Goal: Task Accomplishment & Management: Complete application form

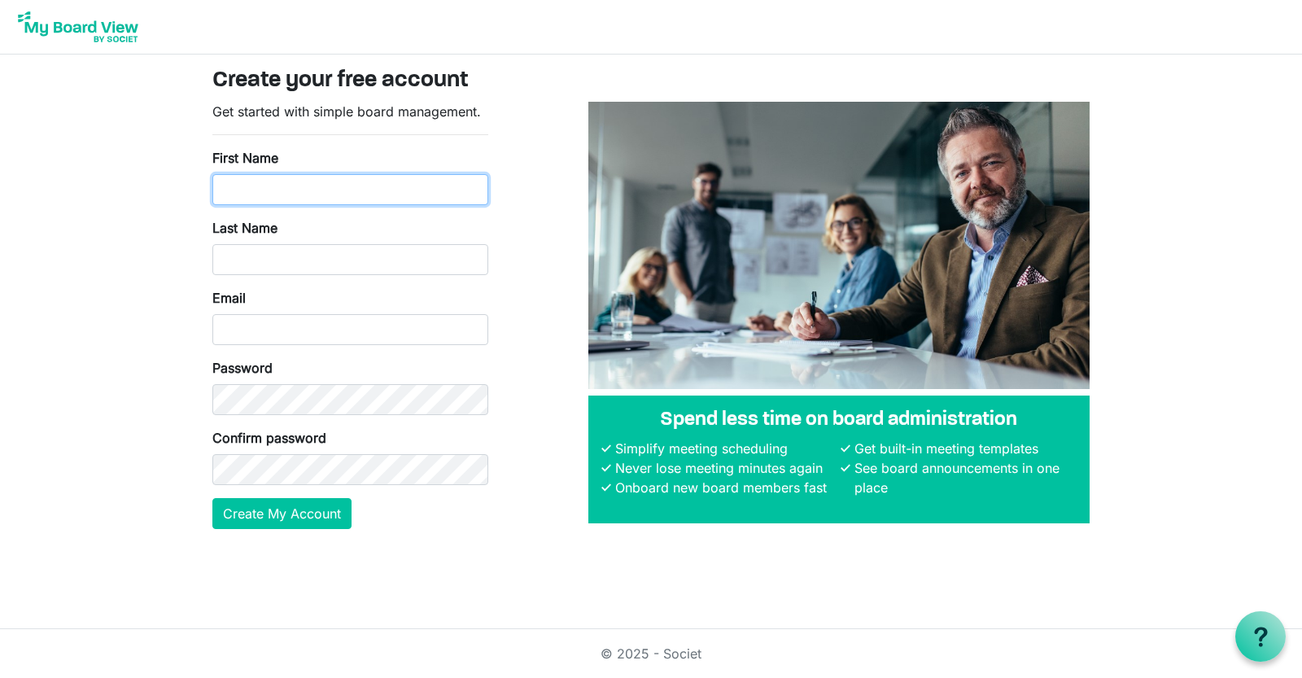
click at [286, 193] on input "First Name" at bounding box center [350, 189] width 276 height 31
type input "[PERSON_NAME]"
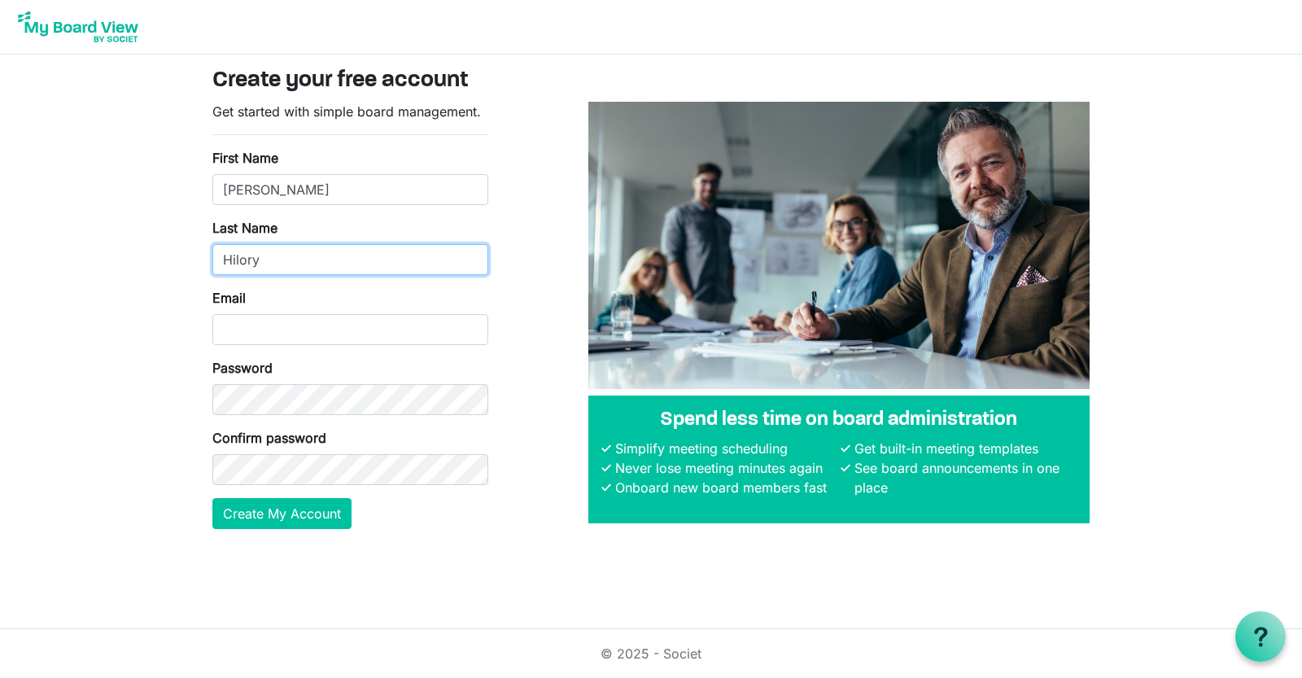
type input "Hilory"
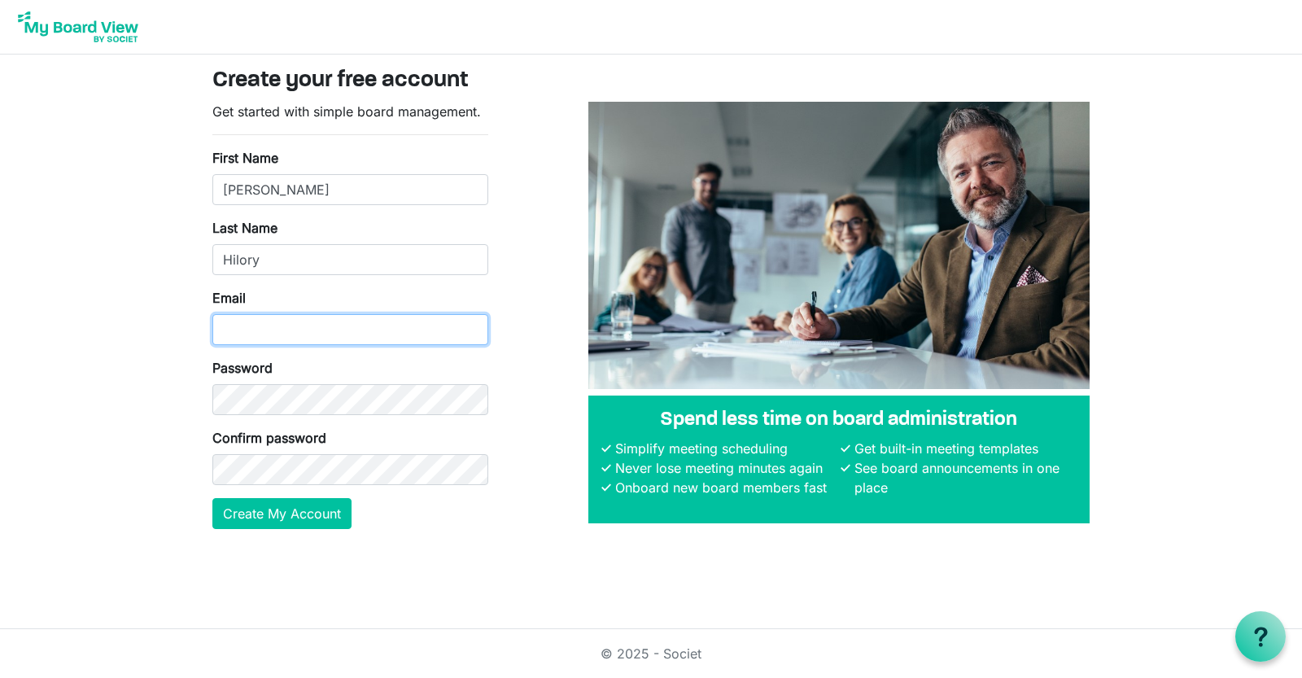
click at [263, 331] on input "Email" at bounding box center [350, 329] width 276 height 31
type input "[PERSON_NAME][EMAIL_ADDRESS][DOMAIN_NAME]"
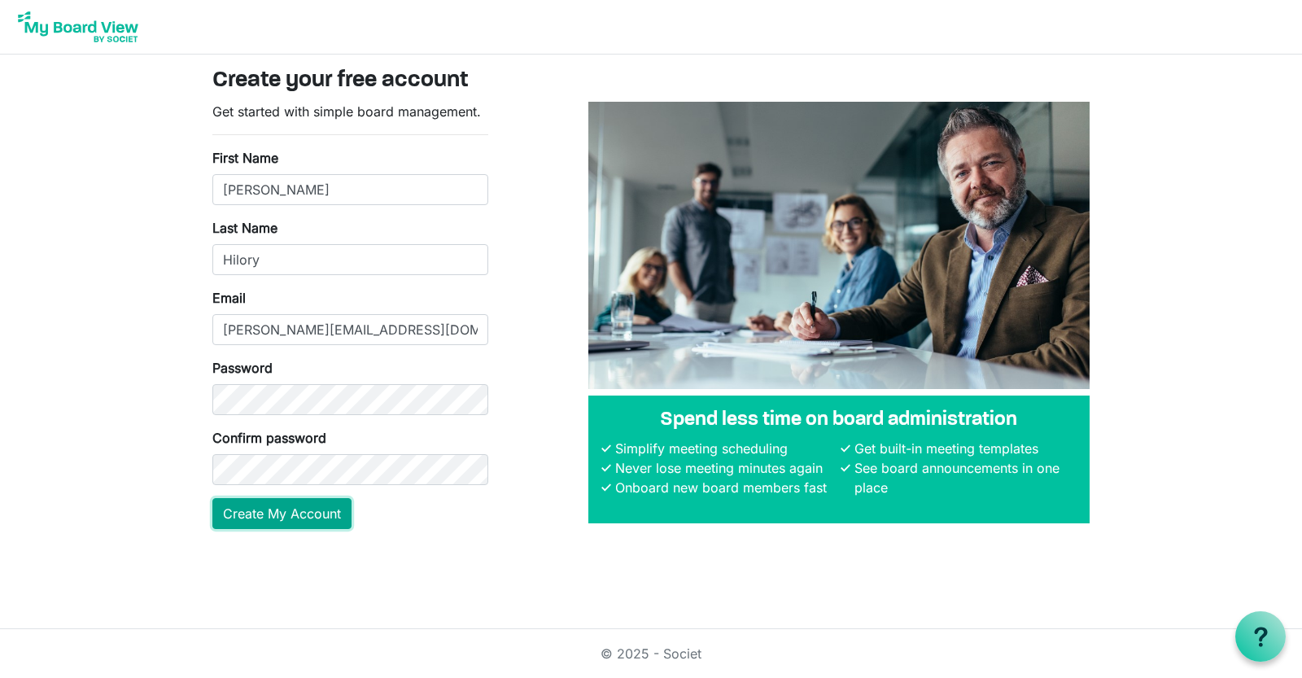
click at [244, 526] on button "Create My Account" at bounding box center [281, 513] width 139 height 31
click at [242, 521] on button "Create My Account" at bounding box center [281, 513] width 139 height 31
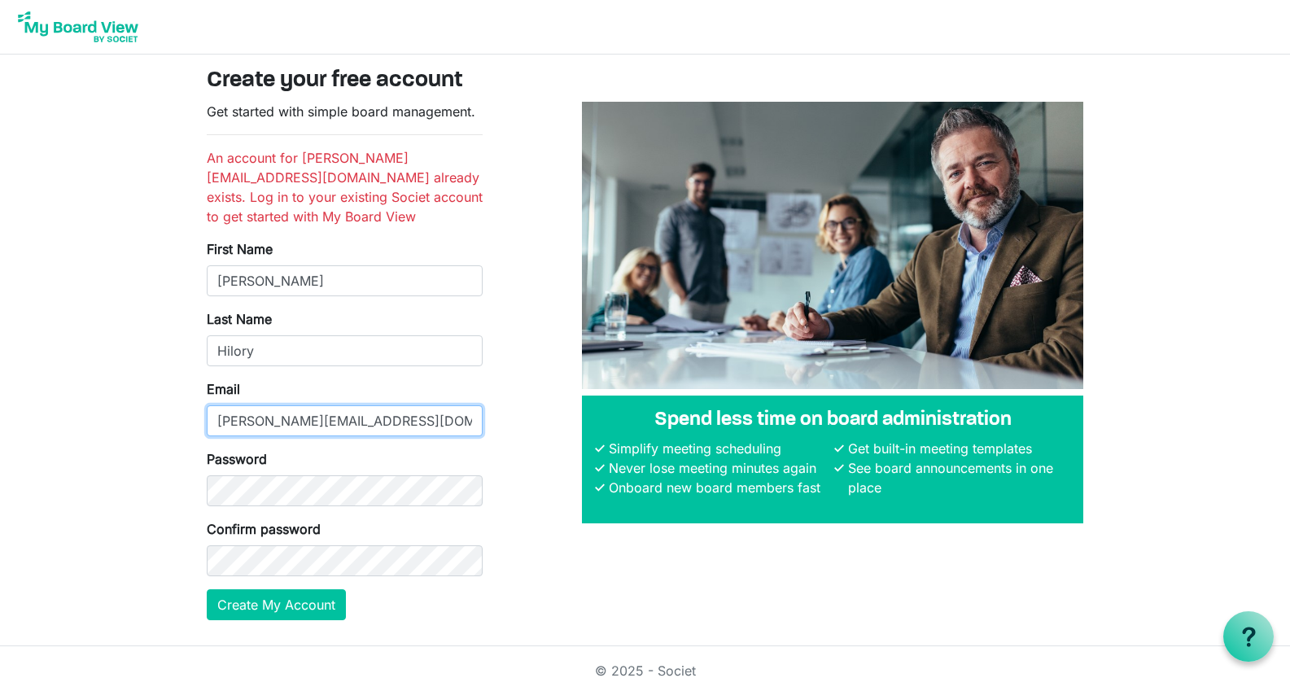
click at [262, 425] on input "[PERSON_NAME][EMAIL_ADDRESS][DOMAIN_NAME]" at bounding box center [345, 420] width 276 height 31
type input "info@nonprofitaccelerator.biz"
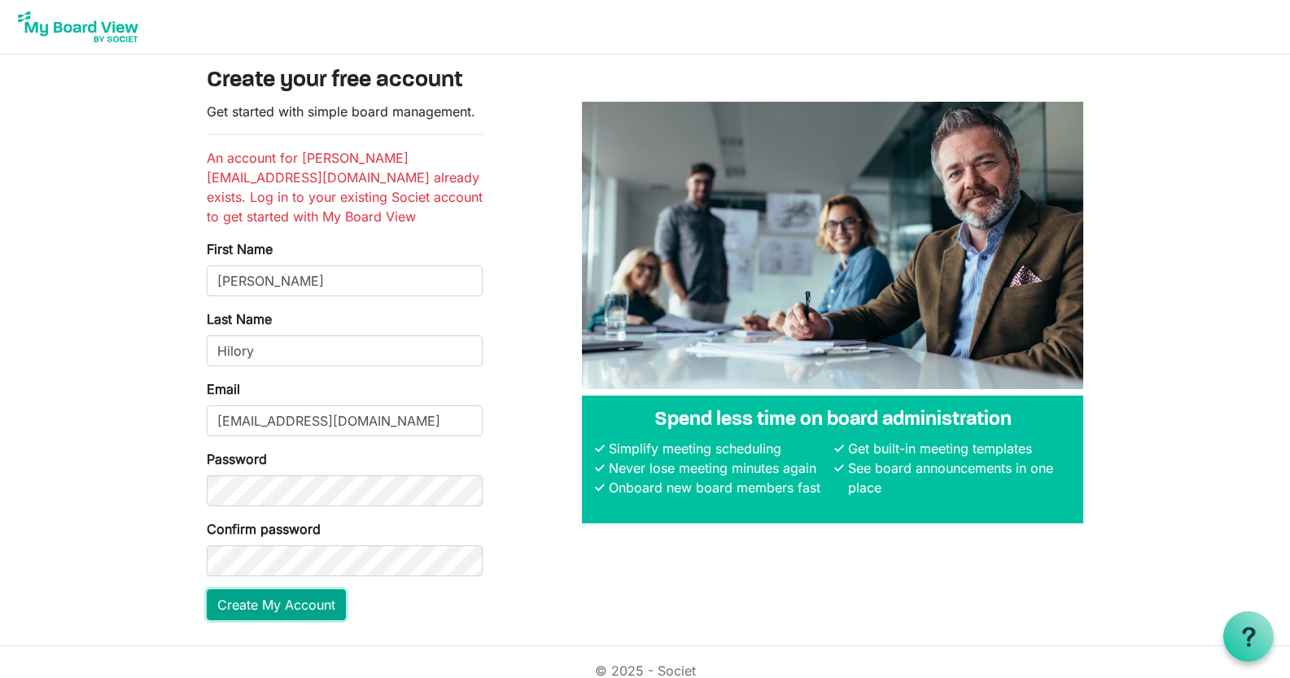
click at [253, 609] on button "Create My Account" at bounding box center [276, 604] width 139 height 31
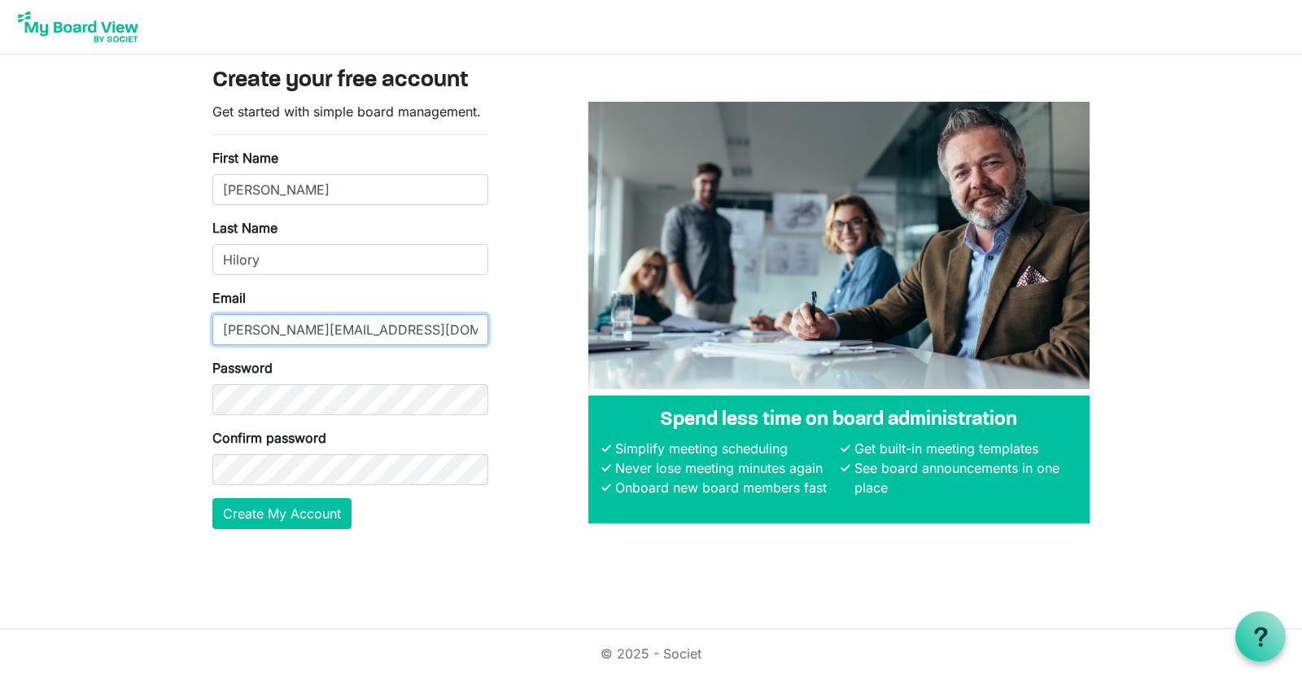
drag, startPoint x: 432, startPoint y: 329, endPoint x: 204, endPoint y: 327, distance: 227.8
click at [204, 327] on div "Get started with simple board management. First Name Bonnie Last Name Hilory Em…" at bounding box center [350, 322] width 300 height 440
type input "b"
type input "I"
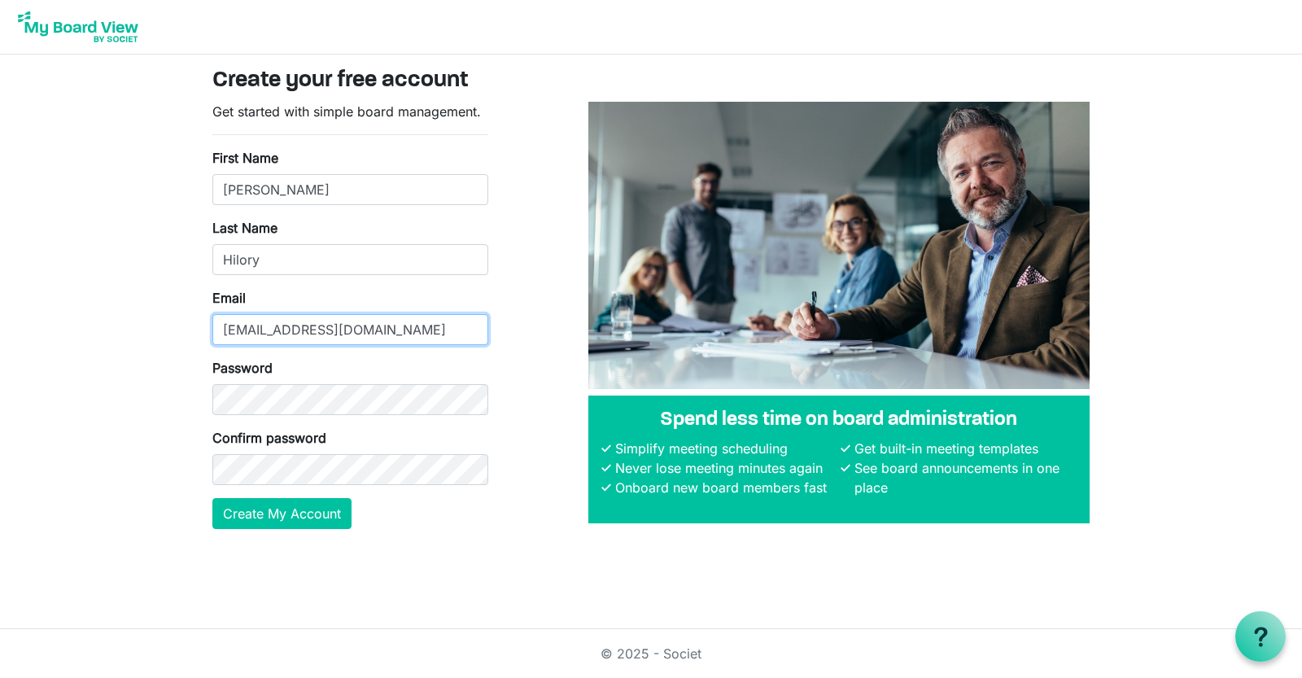
type input "info@nonprofitaccelerator.biz"
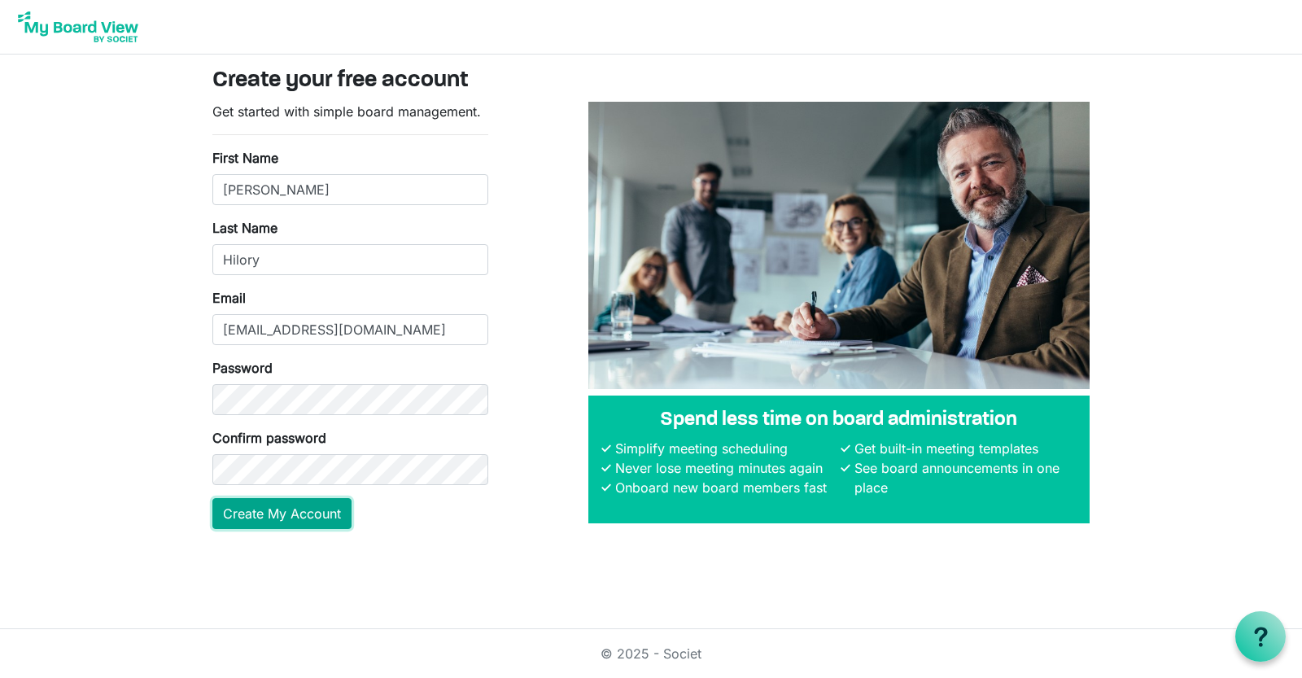
click at [328, 518] on button "Create My Account" at bounding box center [281, 513] width 139 height 31
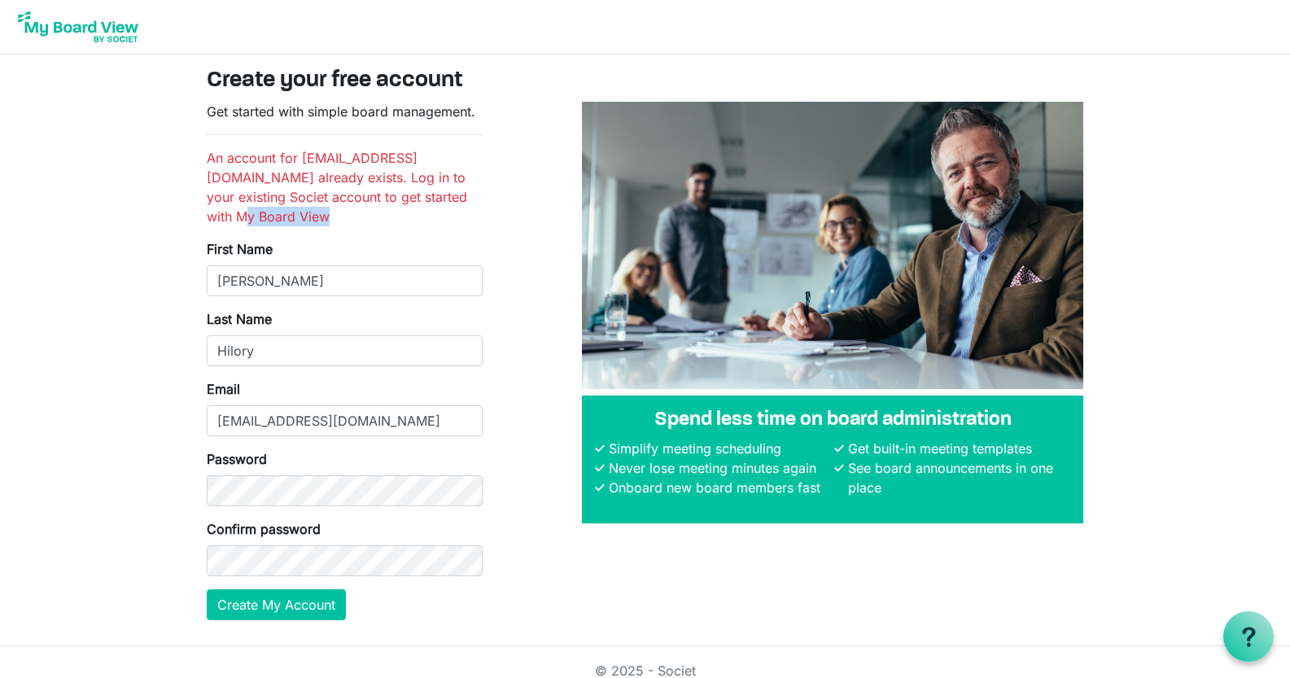
drag, startPoint x: 287, startPoint y: 219, endPoint x: 372, endPoint y: 227, distance: 85.0
click at [372, 227] on form "Get started with simple board management. An account for info@nonprofitaccelera…" at bounding box center [345, 361] width 276 height 518
click at [98, 34] on img at bounding box center [78, 27] width 130 height 41
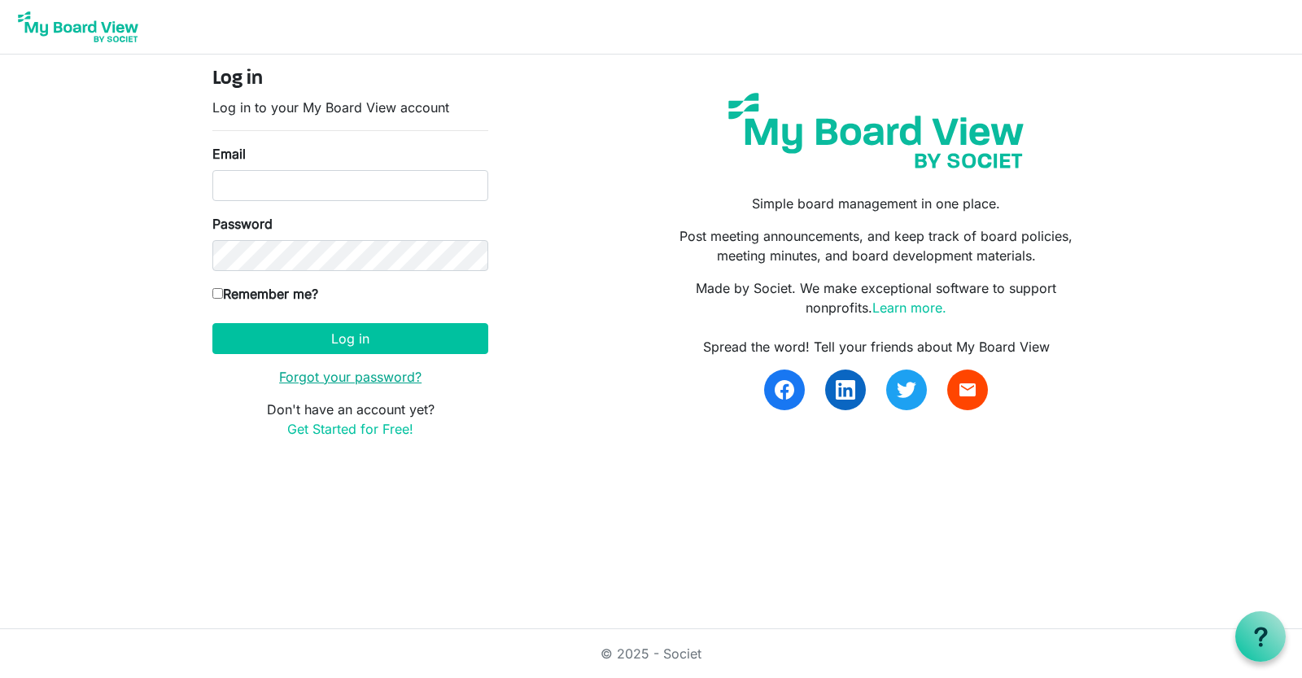
click at [372, 382] on link "Forgot your password?" at bounding box center [350, 377] width 142 height 16
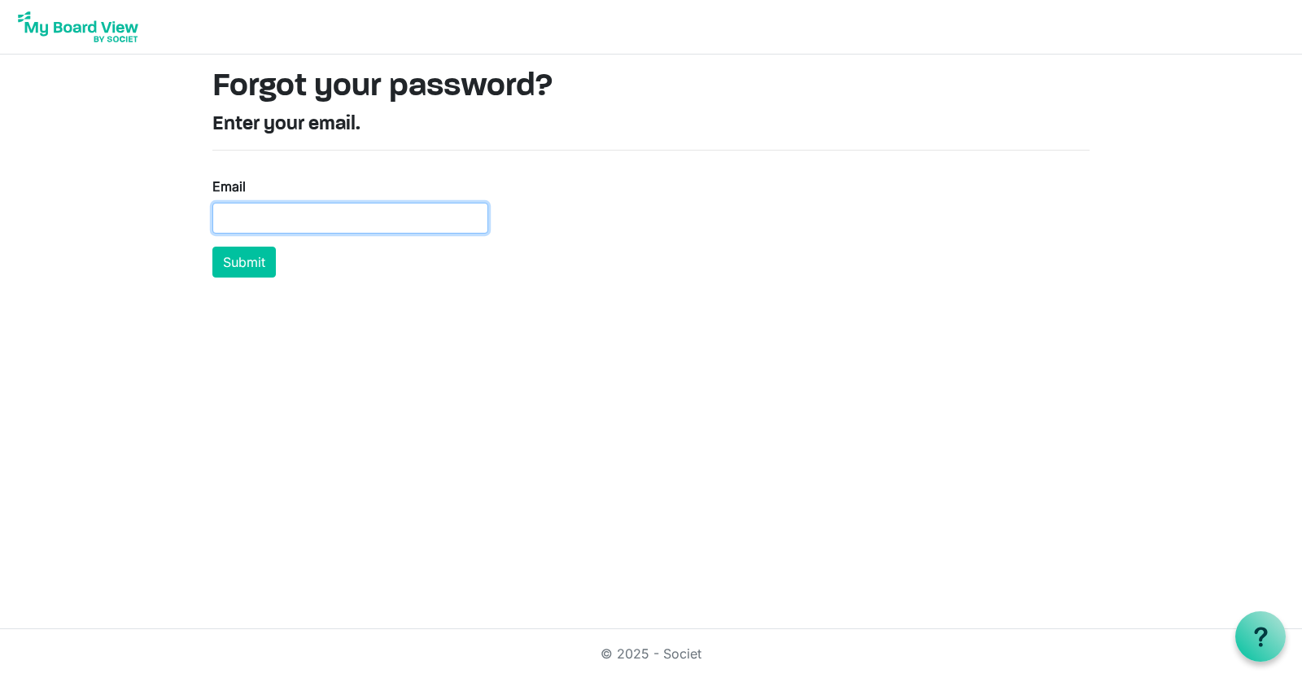
click at [275, 223] on input "Email" at bounding box center [350, 218] width 276 height 31
type input "[PERSON_NAME][EMAIL_ADDRESS][DOMAIN_NAME]"
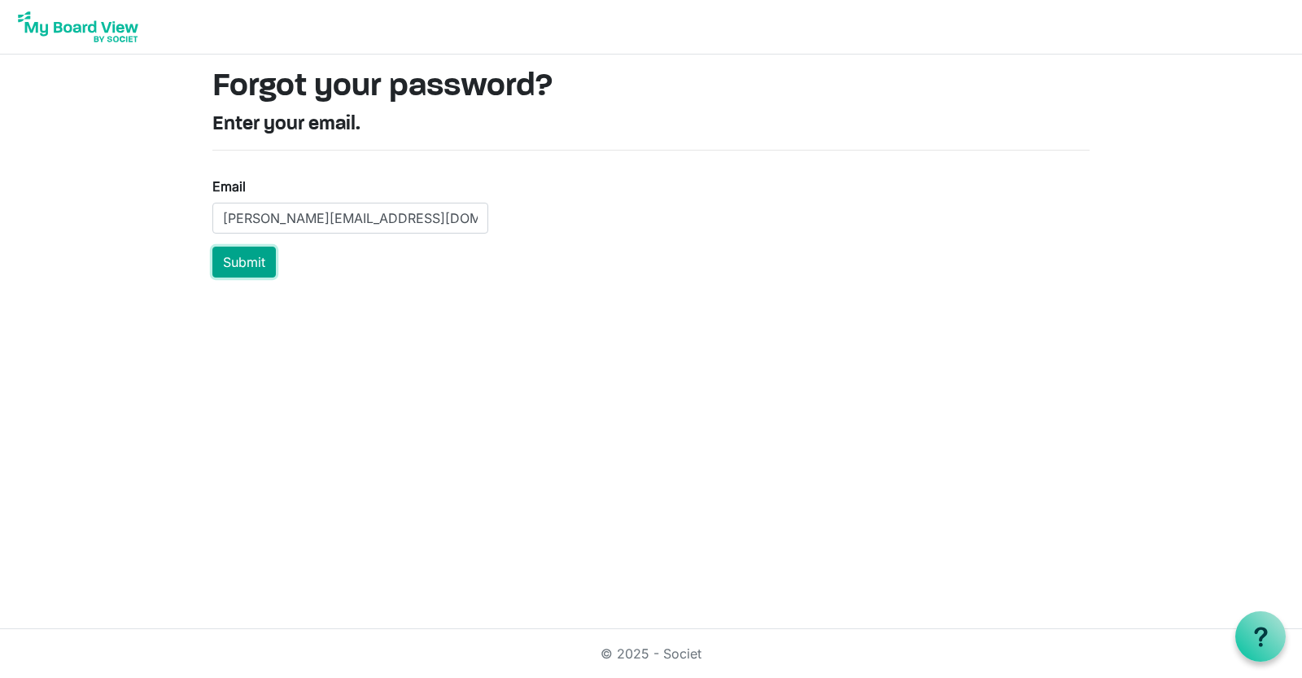
click at [243, 262] on button "Submit" at bounding box center [243, 262] width 63 height 31
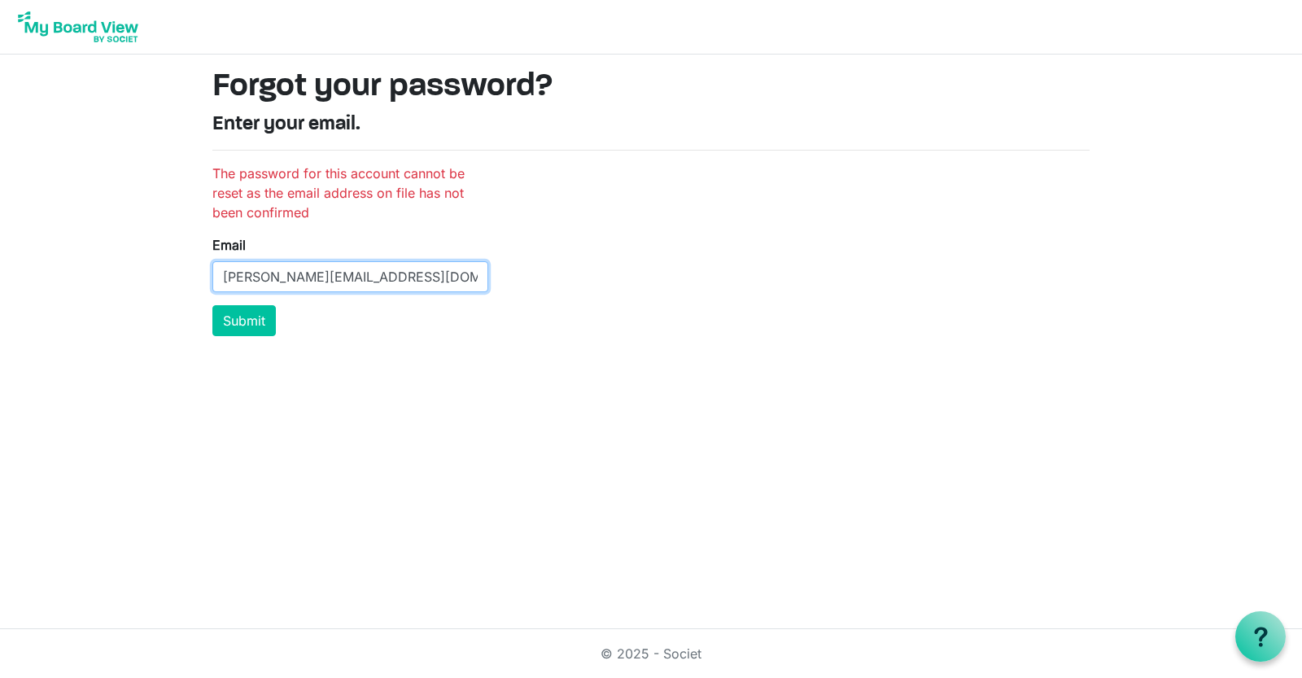
drag, startPoint x: 265, startPoint y: 281, endPoint x: 214, endPoint y: 279, distance: 51.3
click at [214, 279] on input "[PERSON_NAME][EMAIL_ADDRESS][DOMAIN_NAME]" at bounding box center [350, 276] width 276 height 31
type input "[EMAIL_ADDRESS][DOMAIN_NAME]"
click at [250, 324] on button "Submit" at bounding box center [243, 320] width 63 height 31
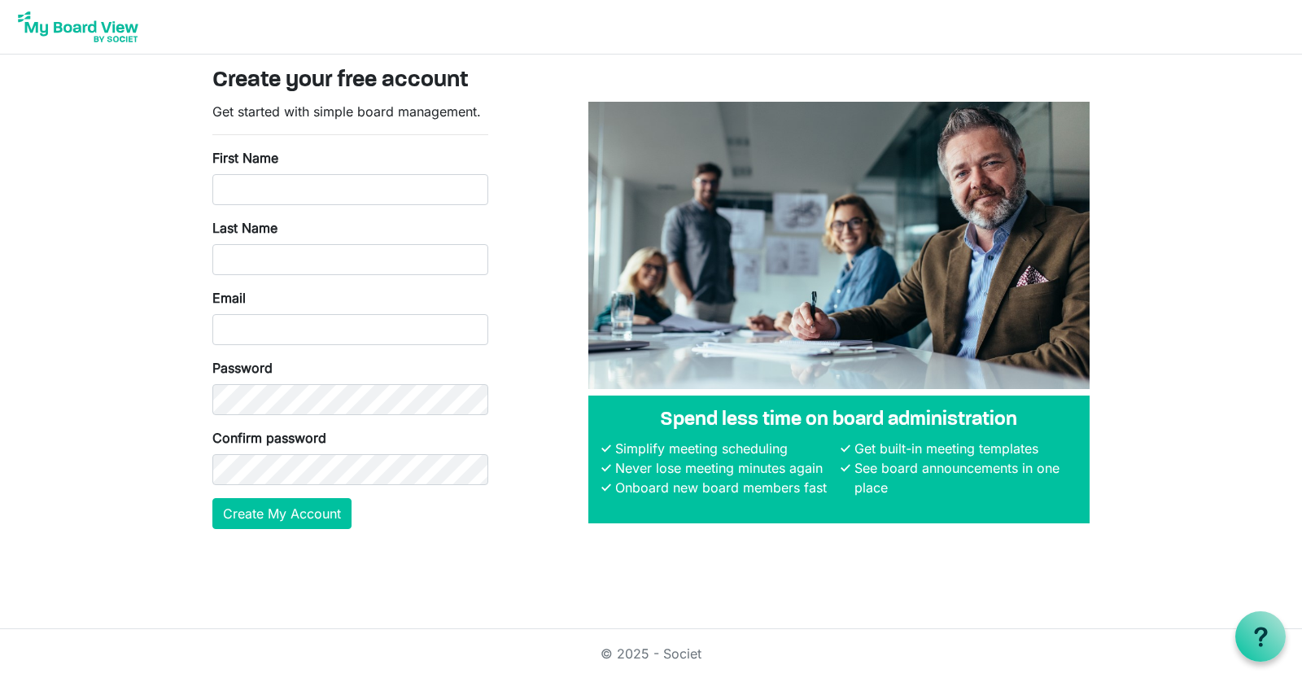
click at [1243, 371] on body "Create your free account Get started with simple board management. First Name L…" at bounding box center [651, 277] width 1302 height 555
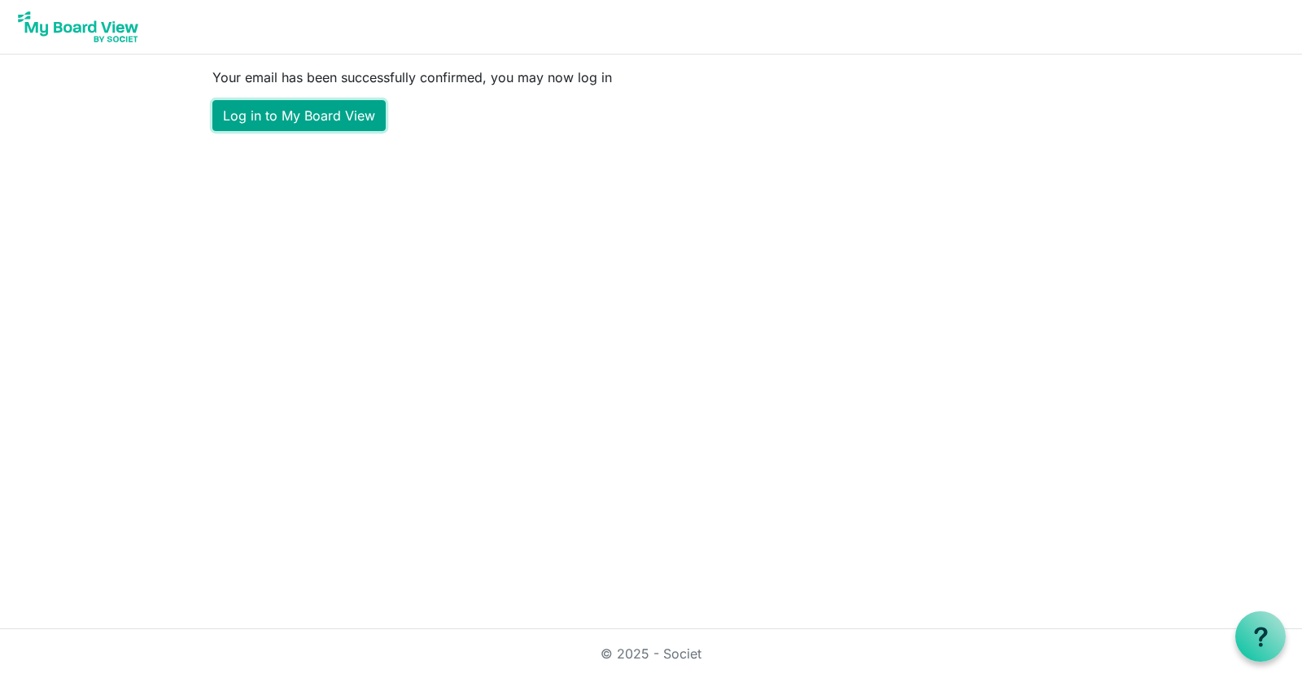
click at [291, 121] on link "Log in to My Board View" at bounding box center [298, 115] width 173 height 31
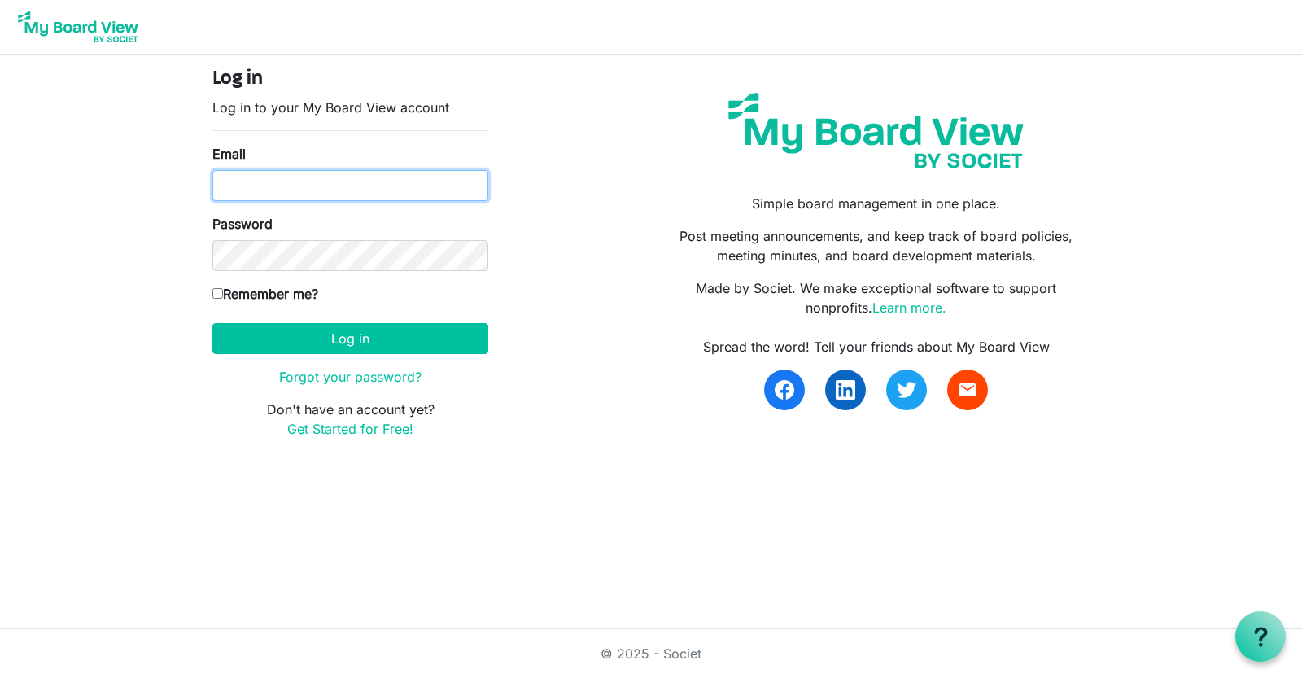
click at [283, 185] on input "Email" at bounding box center [350, 185] width 276 height 31
type input "[PERSON_NAME][EMAIL_ADDRESS][DOMAIN_NAME]"
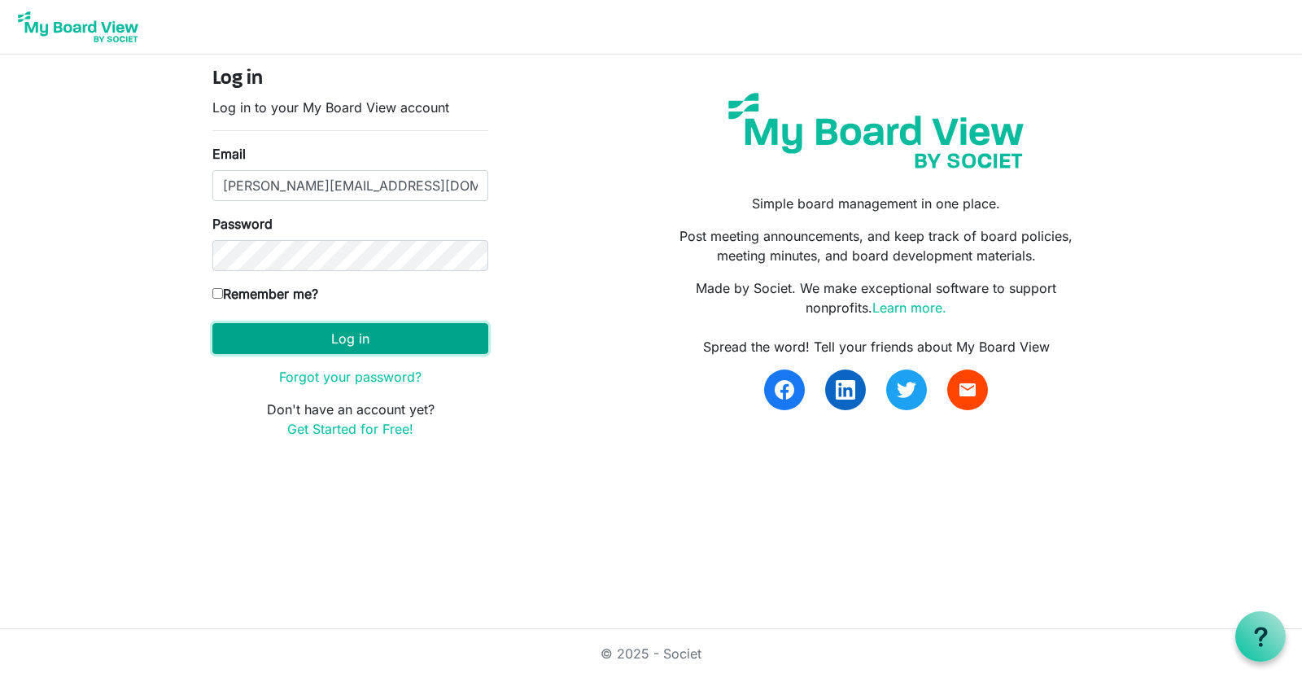
click at [270, 335] on button "Log in" at bounding box center [350, 338] width 276 height 31
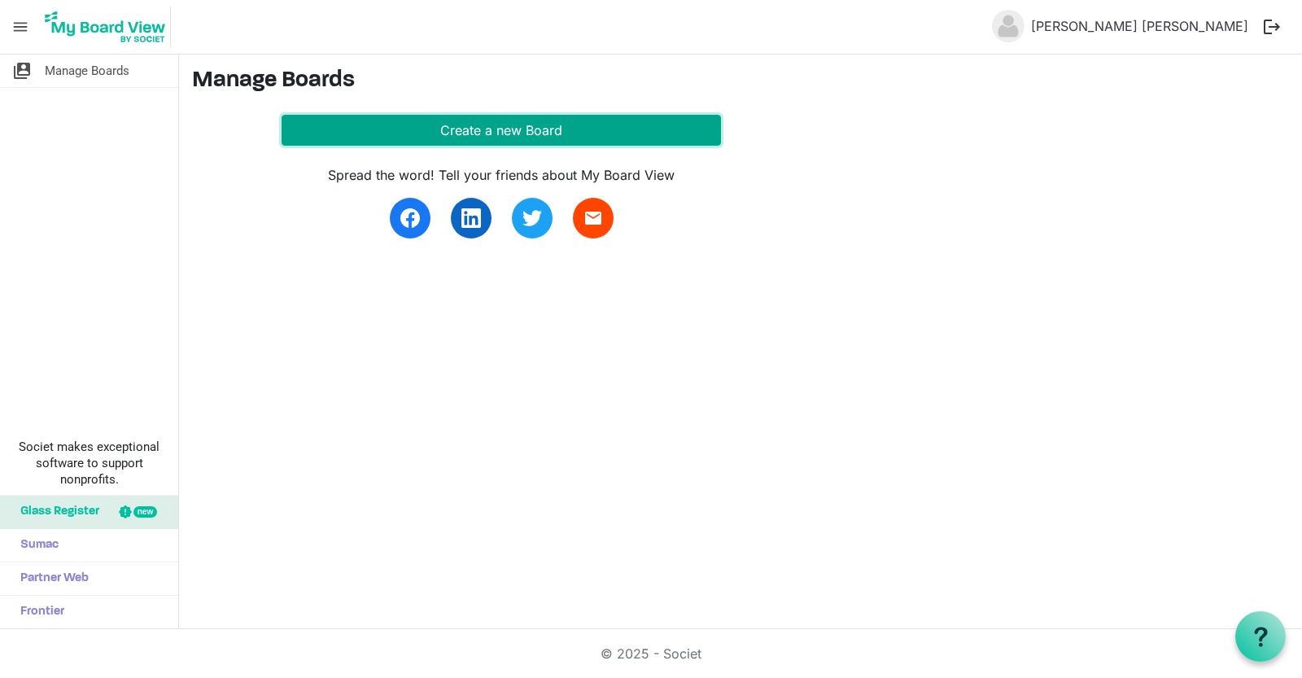
click at [478, 135] on button "Create a new Board" at bounding box center [501, 130] width 439 height 31
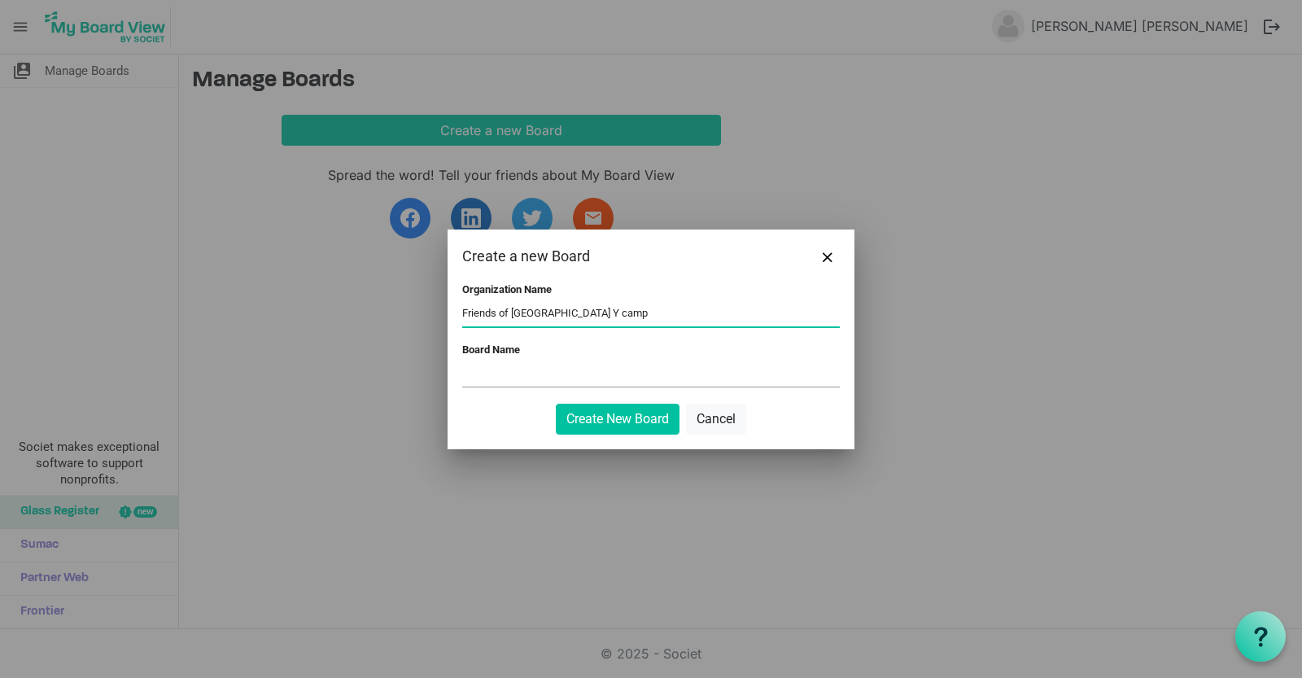
type input "Friends of [GEOGRAPHIC_DATA] Y camp"
click at [493, 377] on input "Board Name" at bounding box center [651, 374] width 378 height 24
drag, startPoint x: 636, startPoint y: 317, endPoint x: 451, endPoint y: 317, distance: 185.5
click at [451, 318] on div "Organization Name Friends of Lake Wenatchee Y camp Board Name Create New Board …" at bounding box center [651, 366] width 407 height 166
click at [495, 379] on input "Board Name" at bounding box center [651, 374] width 378 height 24
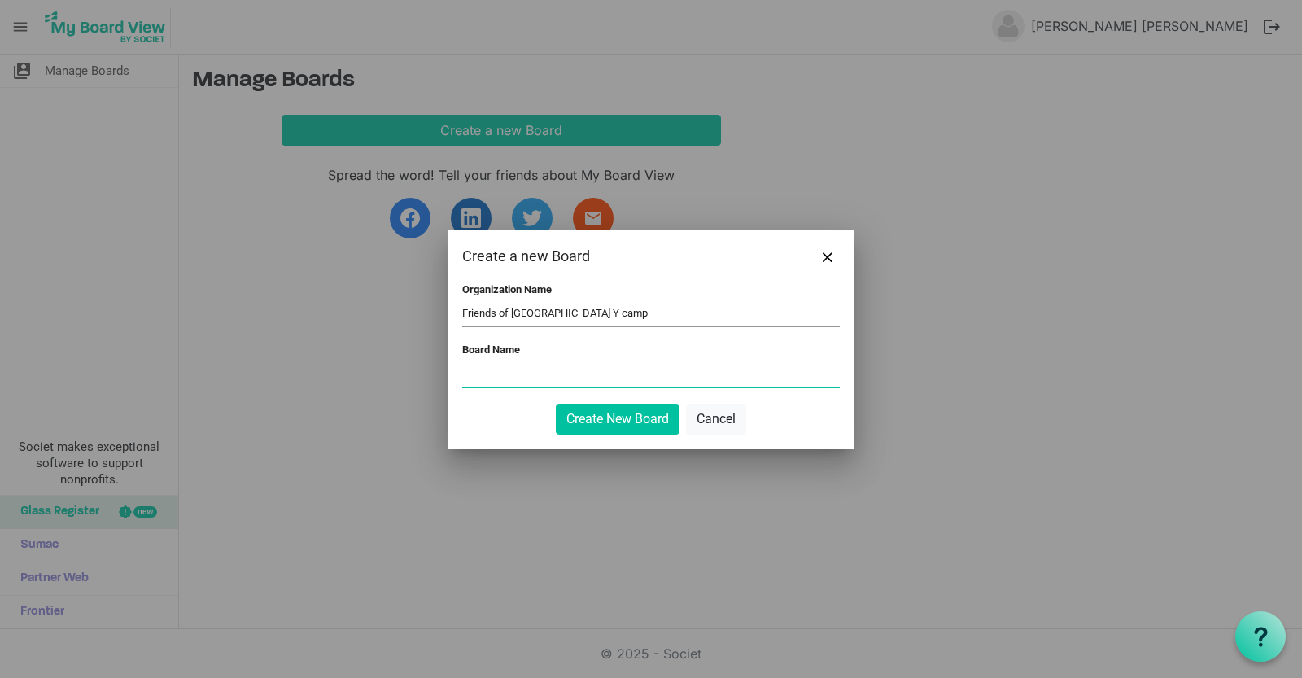
paste input "Friends of [GEOGRAPHIC_DATA] Y camp"
type input "Friends of [GEOGRAPHIC_DATA] Y camp"
click at [621, 423] on button "Create New Board" at bounding box center [618, 419] width 124 height 31
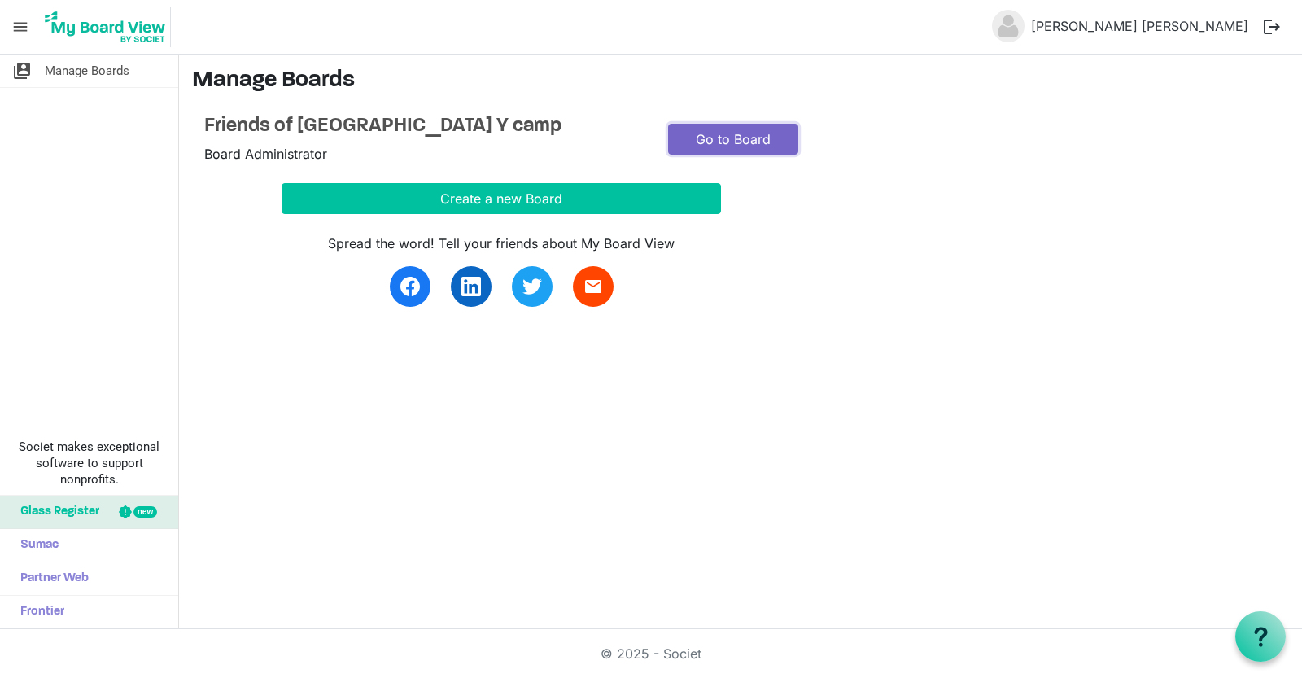
click at [730, 143] on link "Go to Board" at bounding box center [733, 139] width 130 height 31
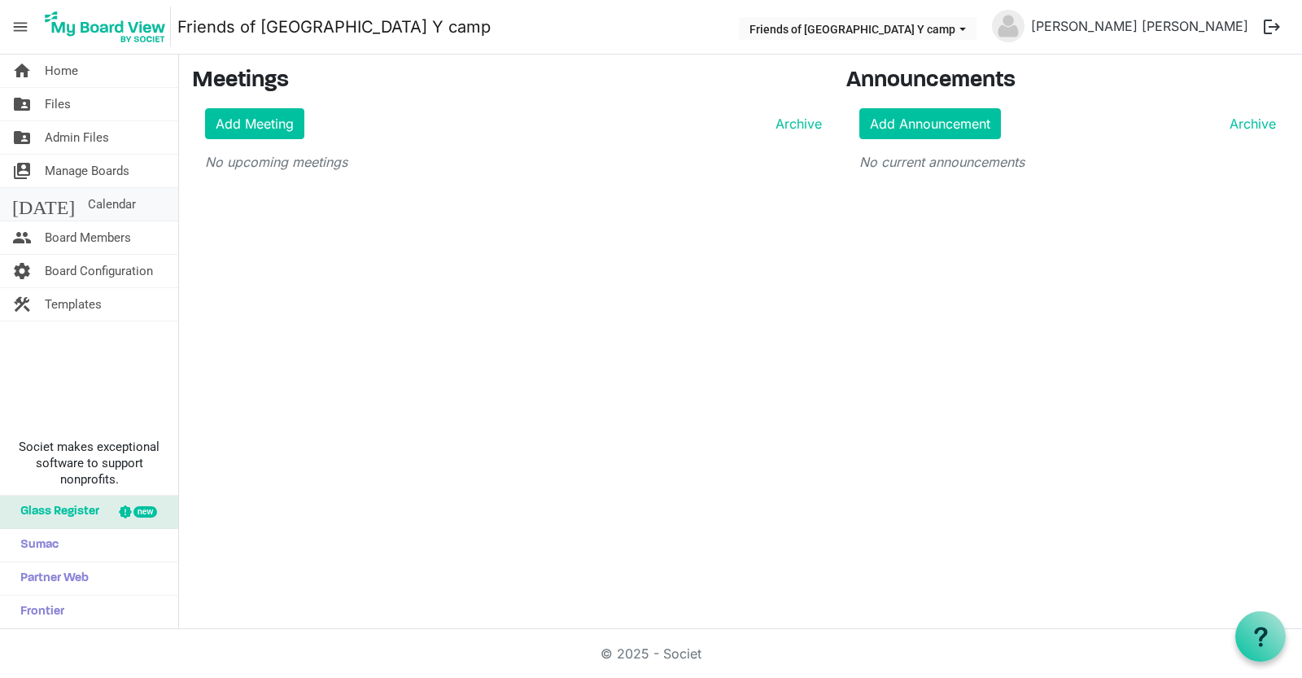
click at [88, 207] on span "Calendar" at bounding box center [112, 204] width 48 height 33
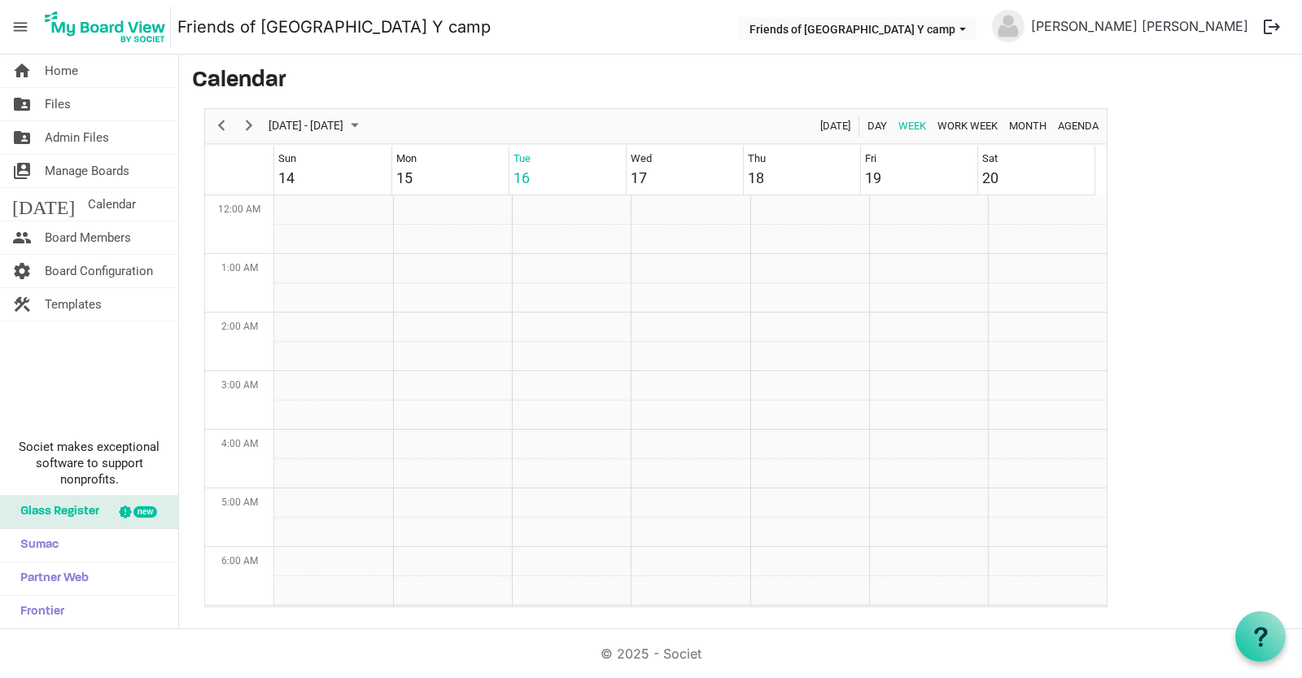
scroll to position [527, 0]
click at [91, 237] on span "Board Members" at bounding box center [88, 237] width 86 height 33
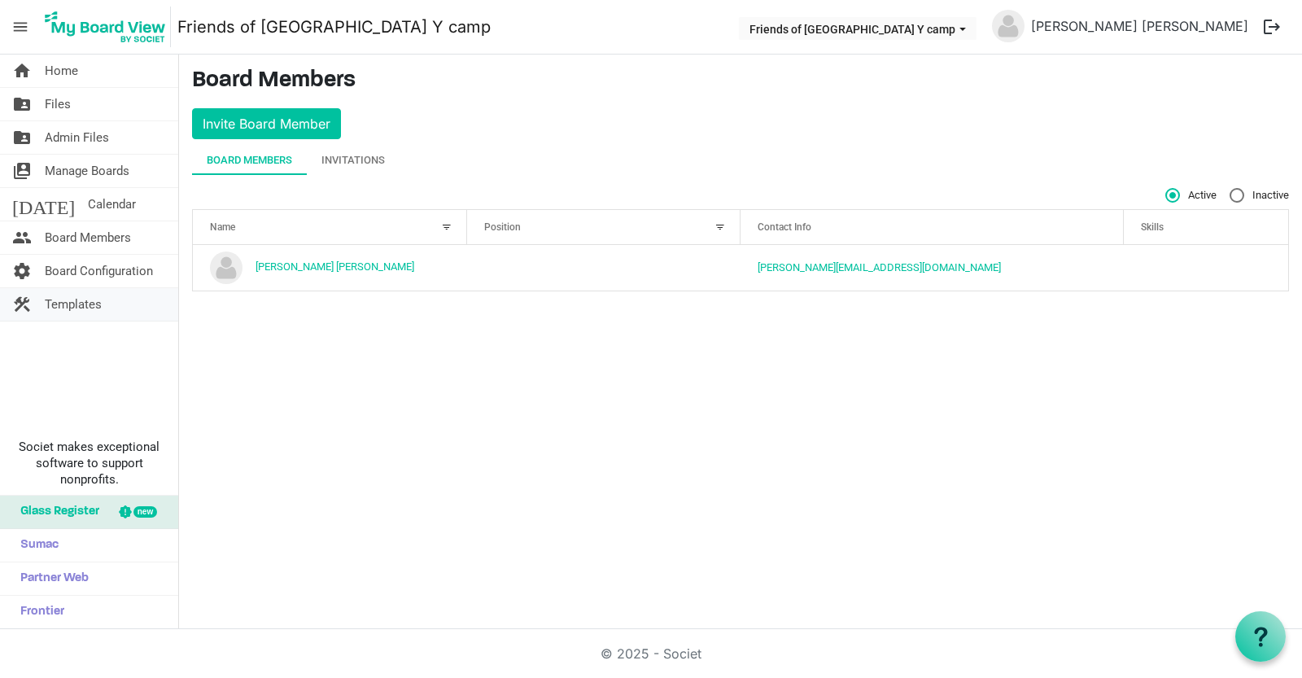
click at [92, 302] on span "Templates" at bounding box center [73, 304] width 57 height 33
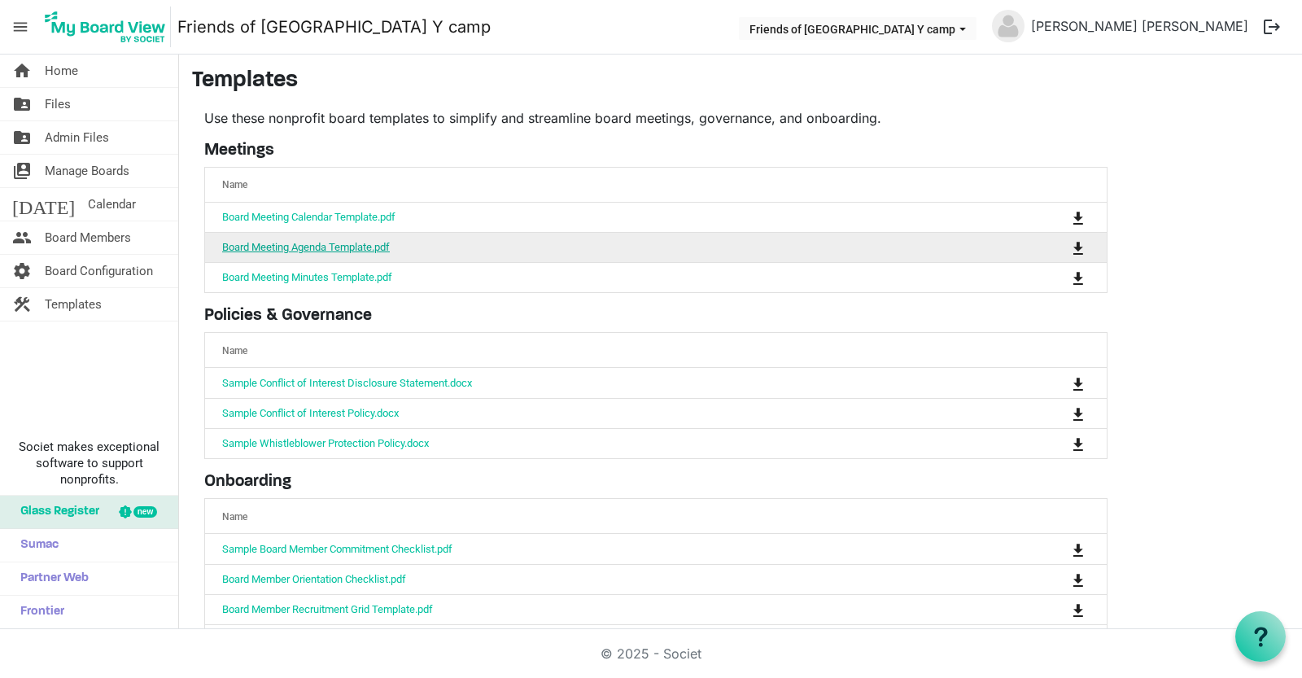
click at [347, 250] on link "Board Meeting Agenda Template.pdf" at bounding box center [306, 247] width 168 height 12
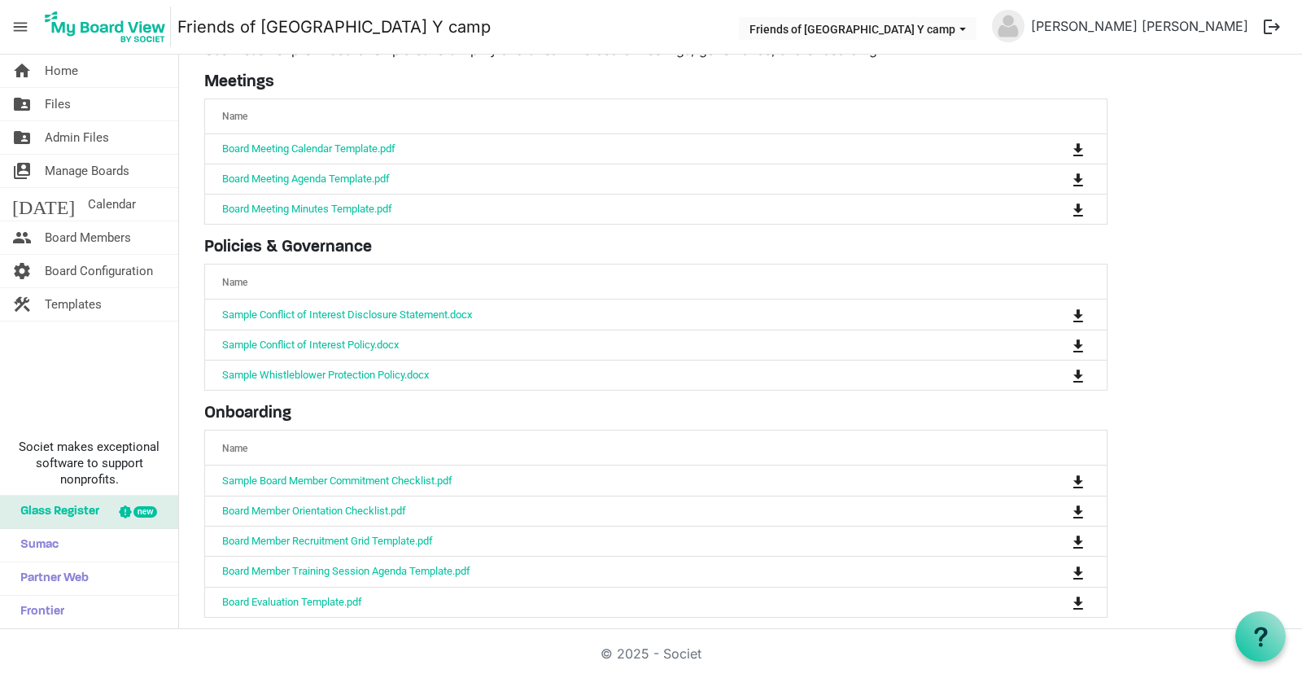
scroll to position [80, 0]
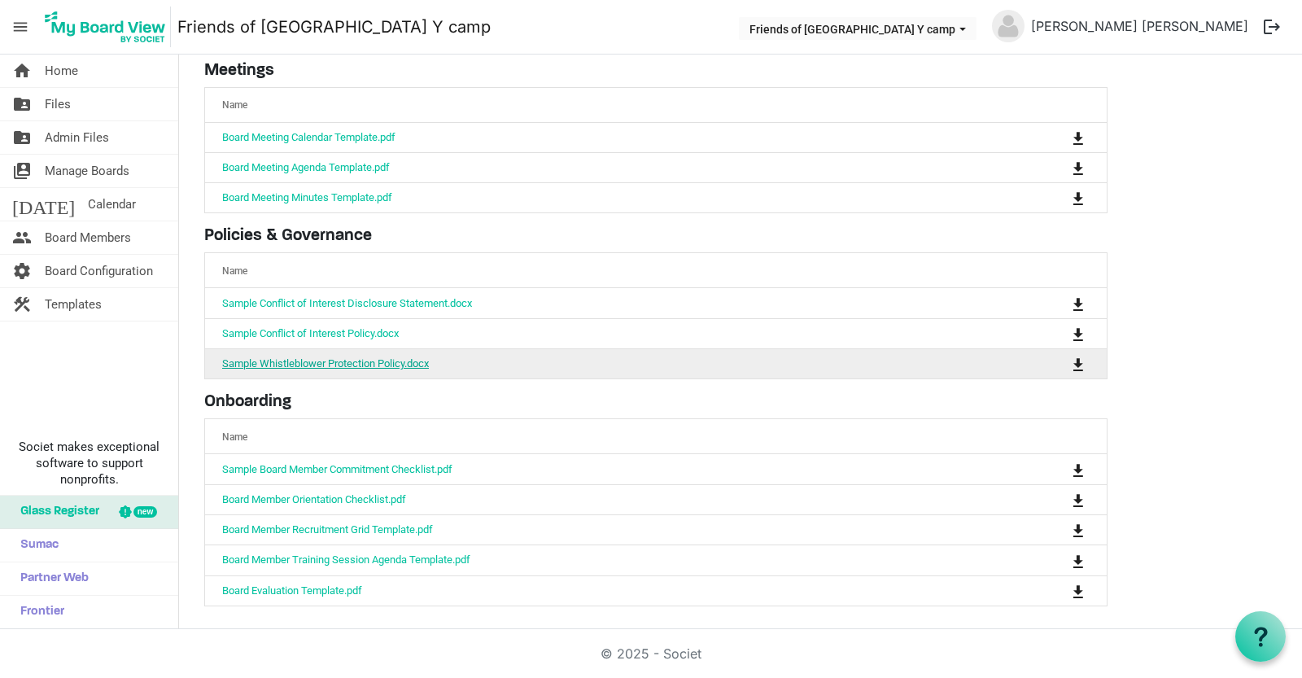
click at [352, 361] on link "Sample Whistleblower Protection Policy.docx" at bounding box center [325, 363] width 207 height 12
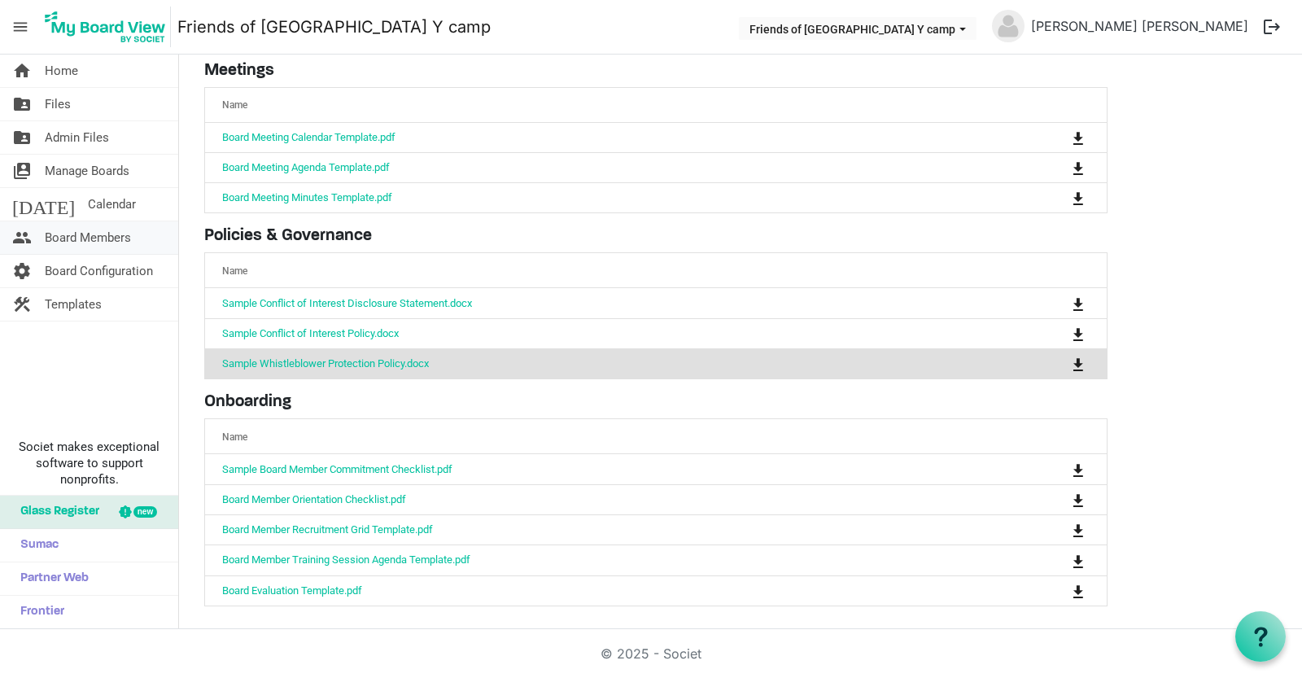
click at [75, 236] on span "Board Members" at bounding box center [88, 237] width 86 height 33
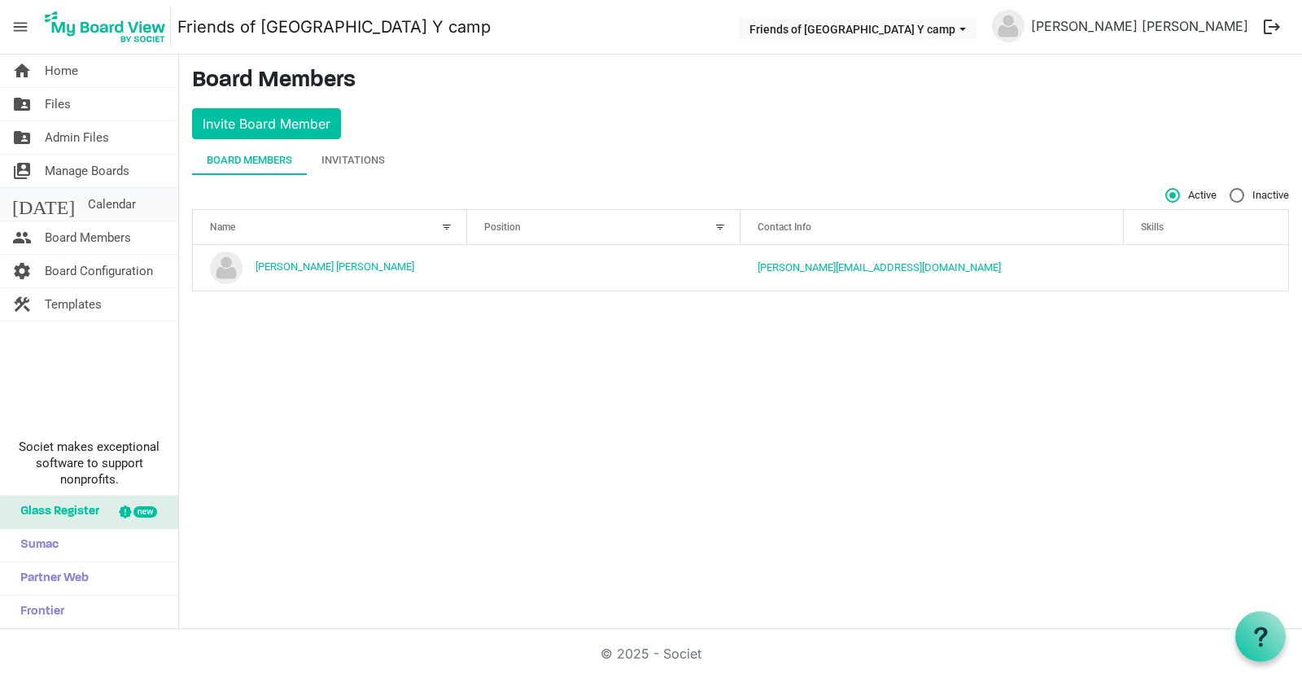
click at [88, 209] on span "Calendar" at bounding box center [112, 204] width 48 height 33
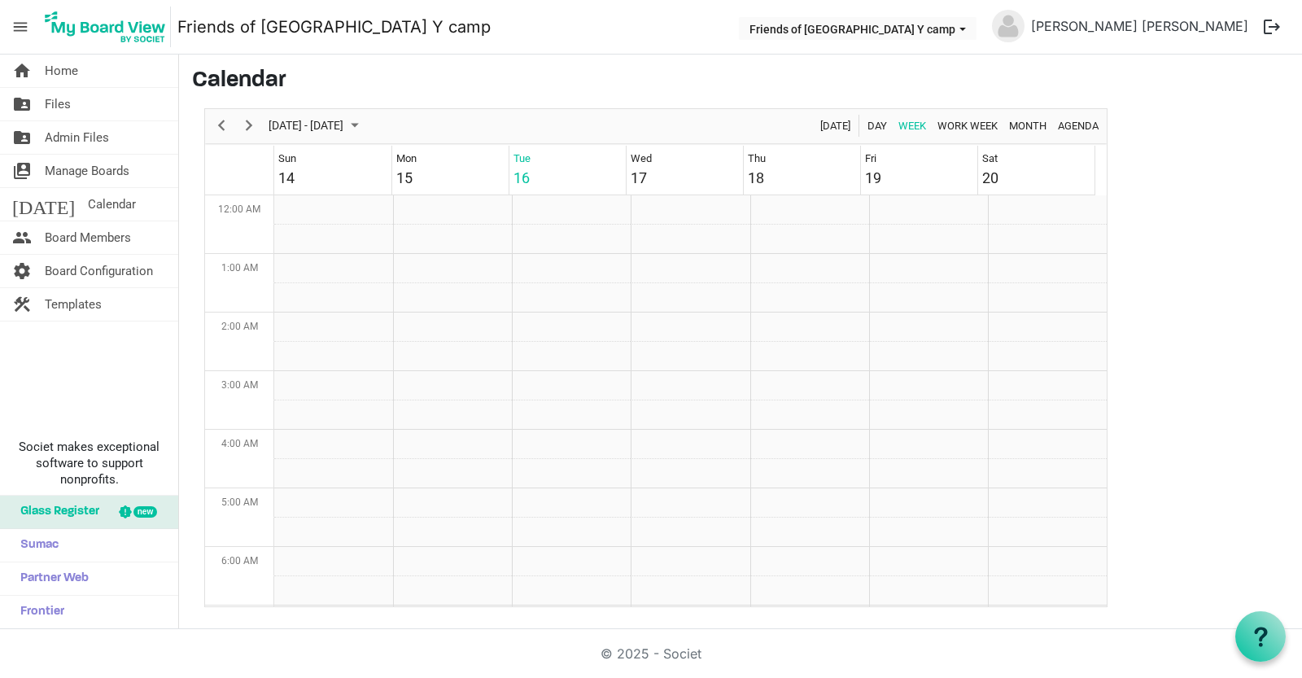
scroll to position [527, 0]
click at [79, 171] on span "Manage Boards" at bounding box center [87, 171] width 85 height 33
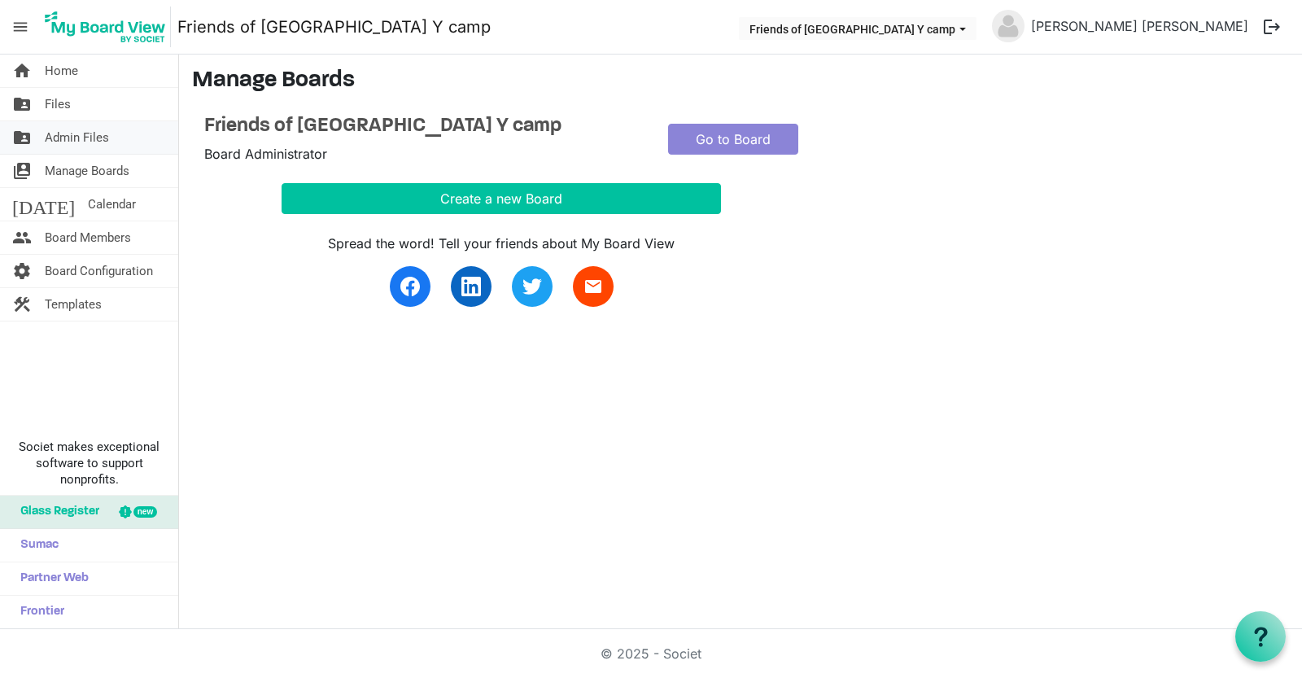
click at [82, 135] on span "Admin Files" at bounding box center [77, 137] width 64 height 33
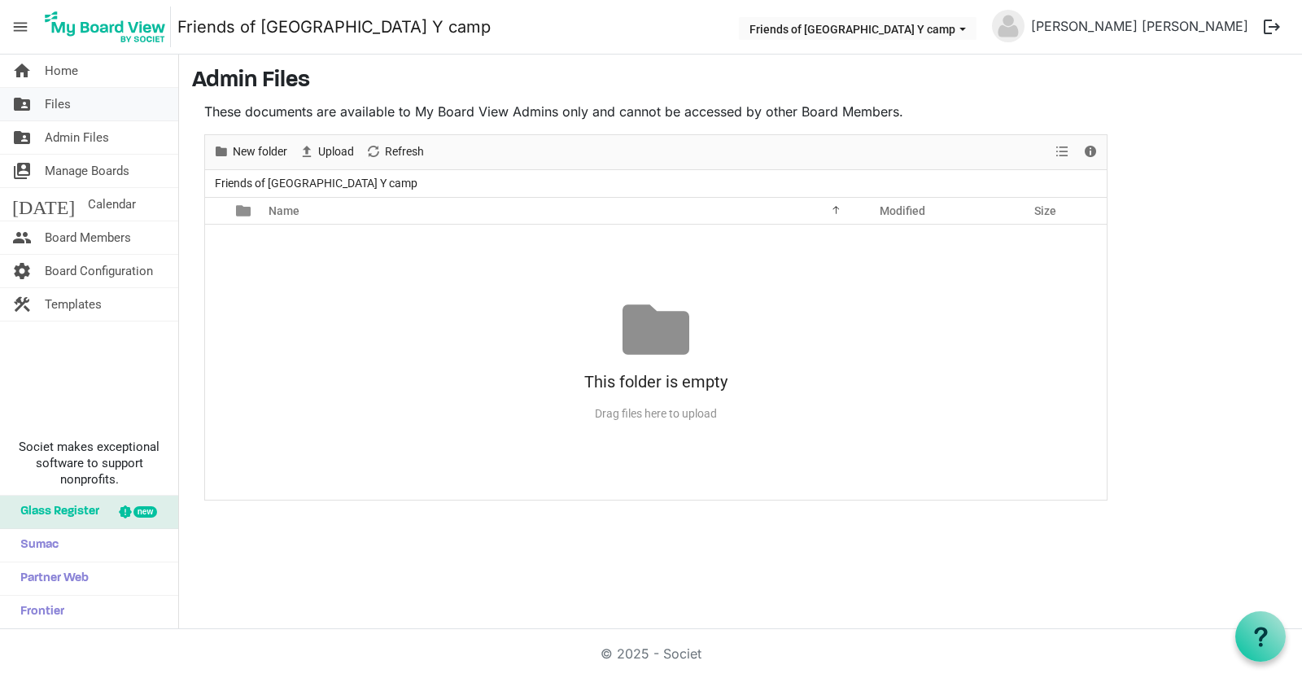
click at [68, 112] on span "Files" at bounding box center [58, 104] width 26 height 33
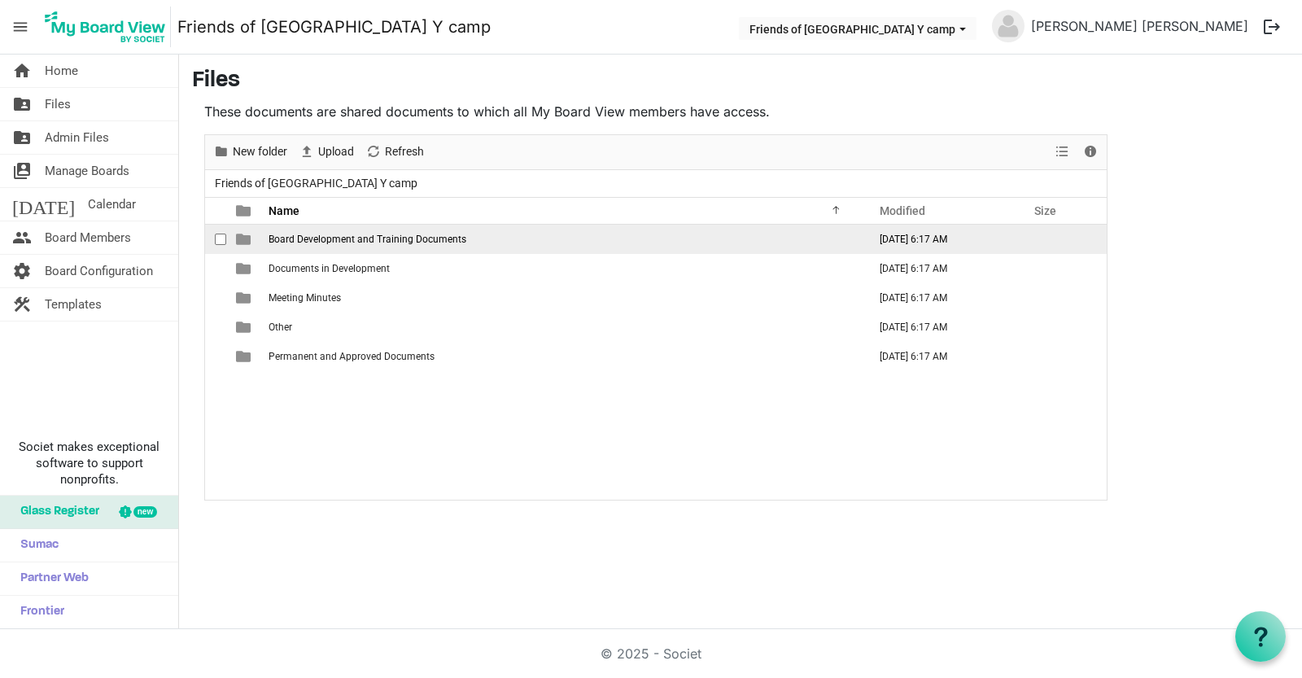
click at [299, 240] on span "Board Development and Training Documents" at bounding box center [368, 239] width 198 height 11
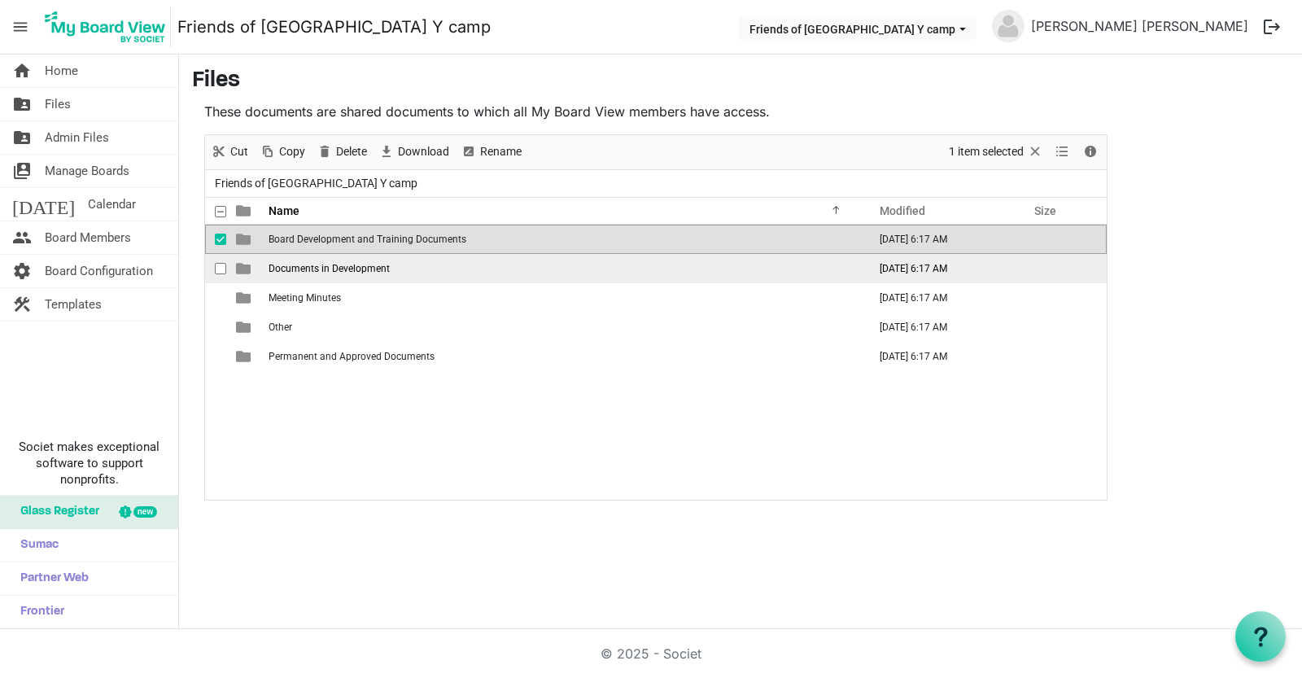
click at [300, 269] on span "Documents in Development" at bounding box center [329, 268] width 121 height 11
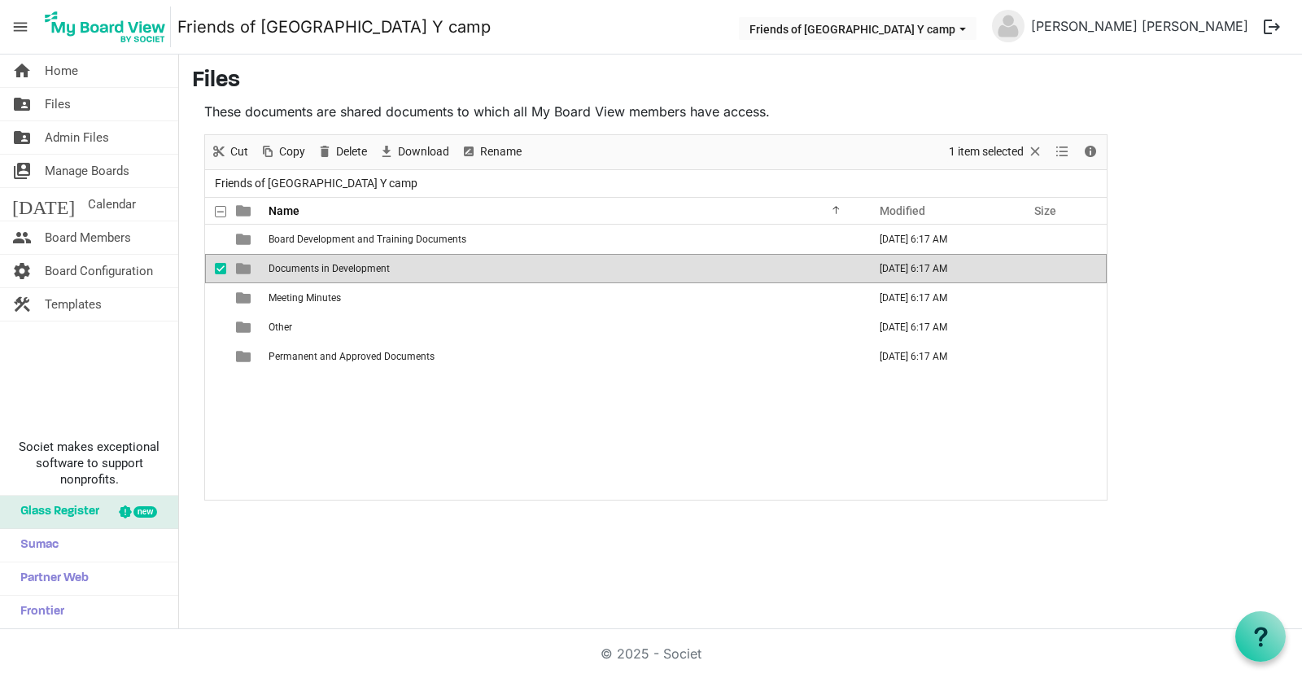
click at [300, 269] on span "Documents in Development" at bounding box center [329, 268] width 121 height 11
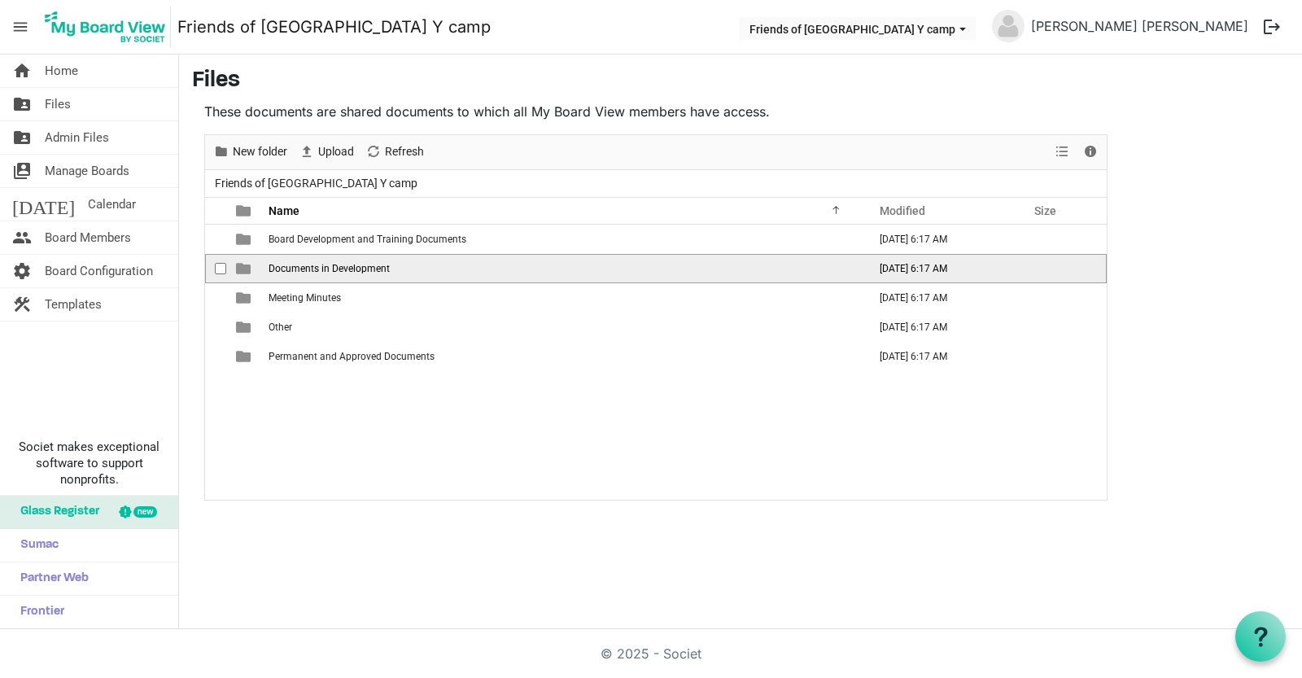
click at [300, 269] on span "Documents in Development" at bounding box center [329, 268] width 121 height 11
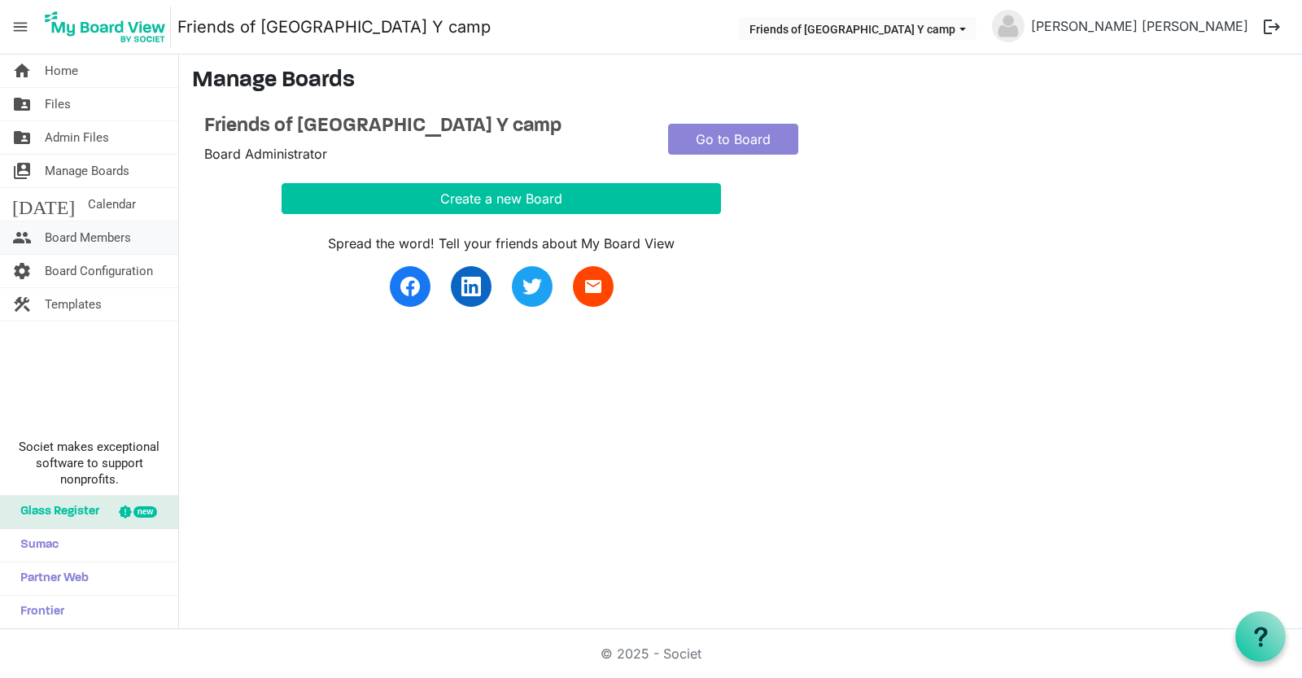
click at [102, 232] on span "Board Members" at bounding box center [88, 237] width 86 height 33
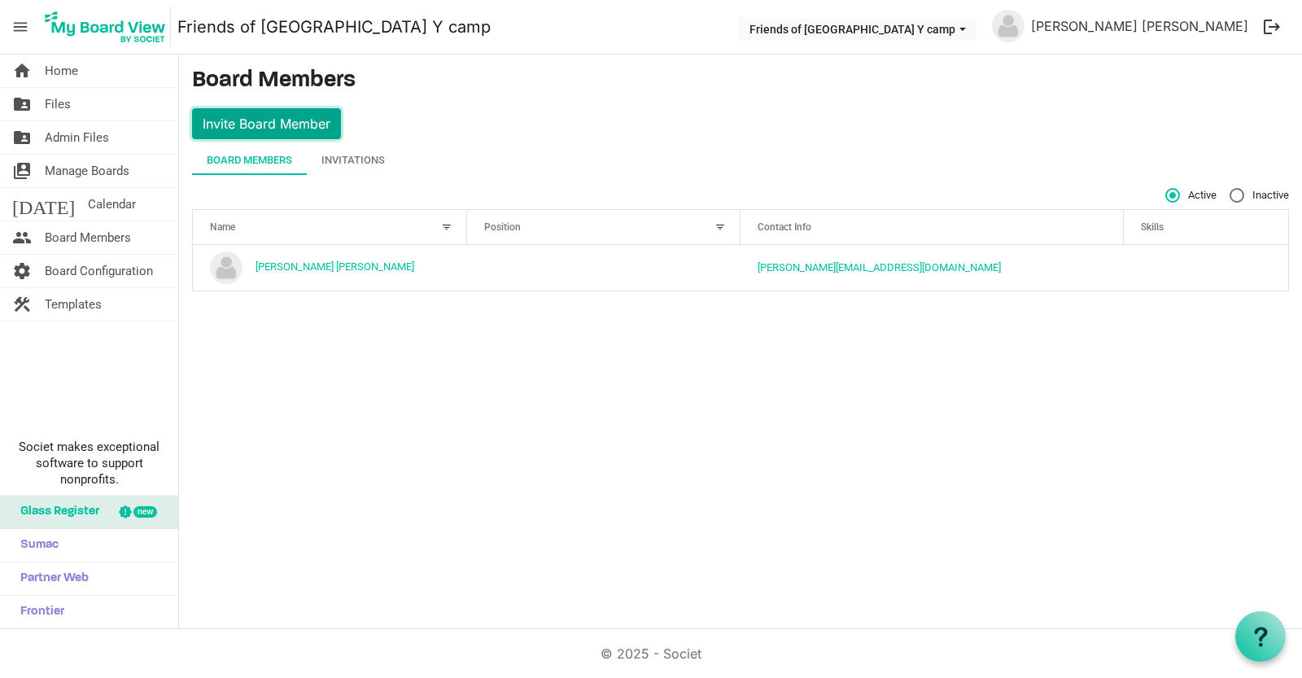
click at [323, 125] on button "Invite Board Member" at bounding box center [266, 123] width 149 height 31
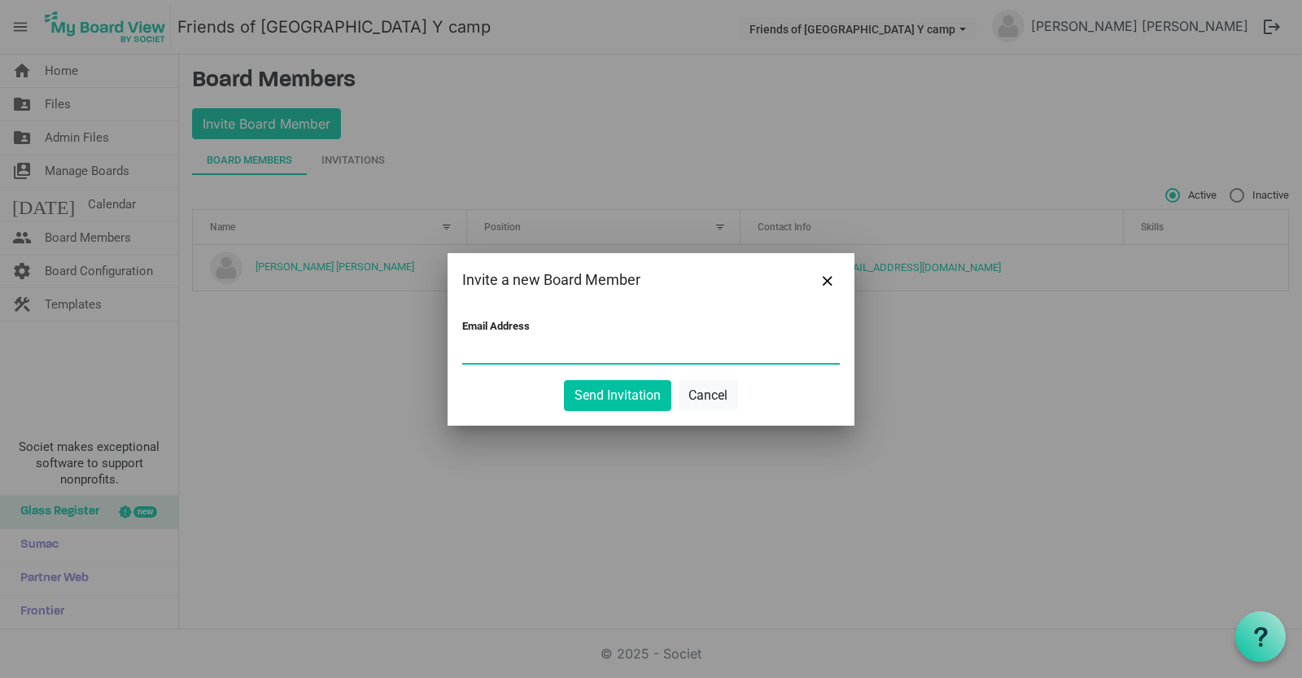
click at [523, 347] on input "Email Address" at bounding box center [651, 350] width 378 height 24
type input "M"
type input "[EMAIL_ADDRESS][DOMAIN_NAME]"
click at [593, 395] on button "Send Invitation" at bounding box center [617, 395] width 107 height 31
